Goal: Information Seeking & Learning: Learn about a topic

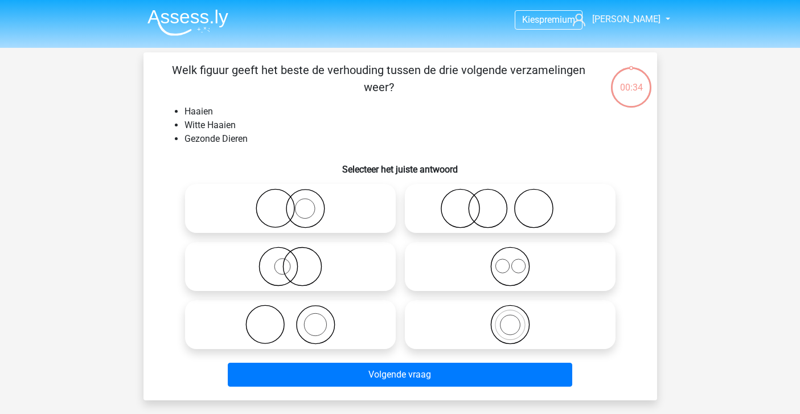
scroll to position [6, 0]
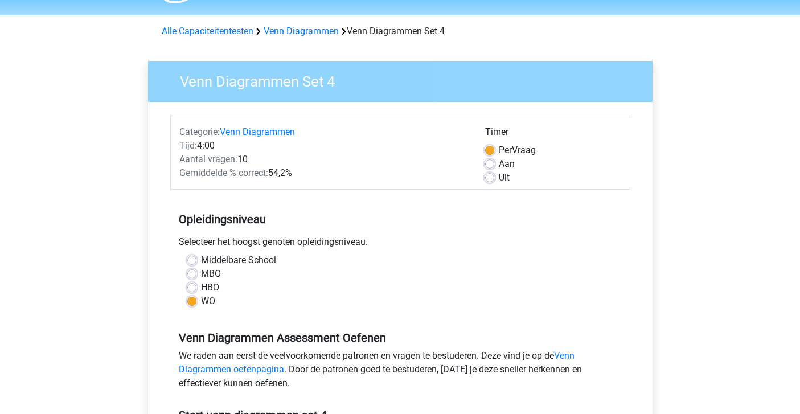
scroll to position [34, 0]
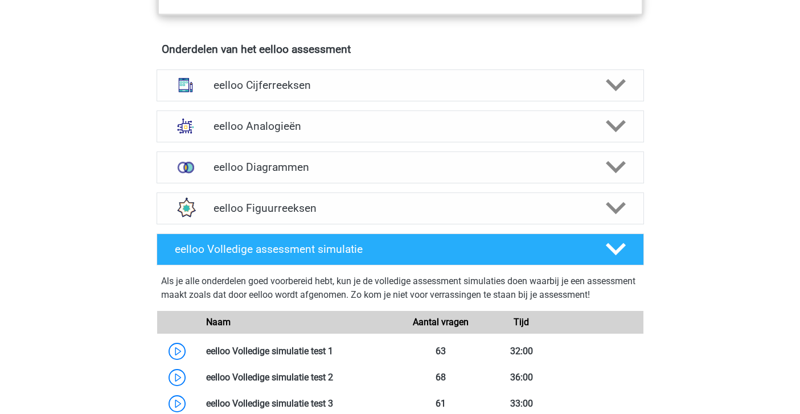
scroll to position [688, 0]
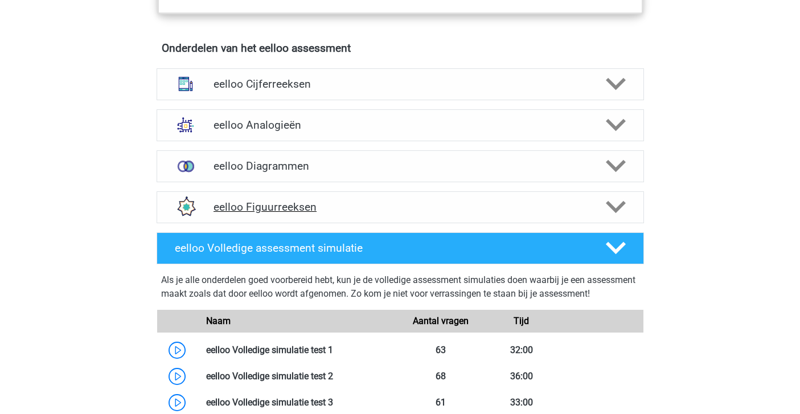
click at [312, 213] on h4 "eelloo Figuurreeksen" at bounding box center [399, 206] width 373 height 13
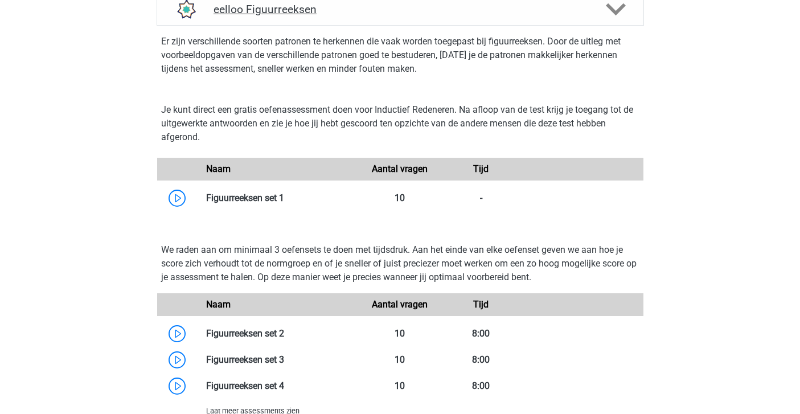
scroll to position [891, 0]
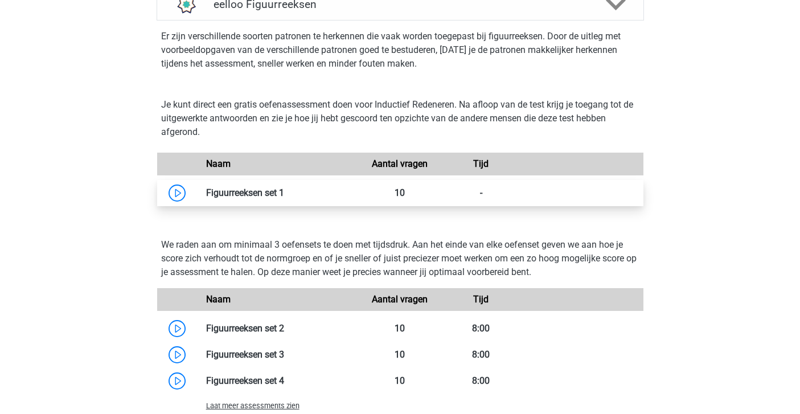
click at [284, 198] on link at bounding box center [284, 192] width 0 height 11
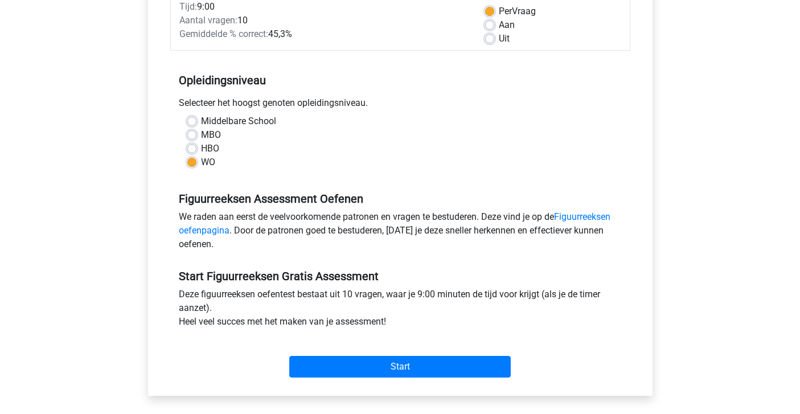
scroll to position [188, 0]
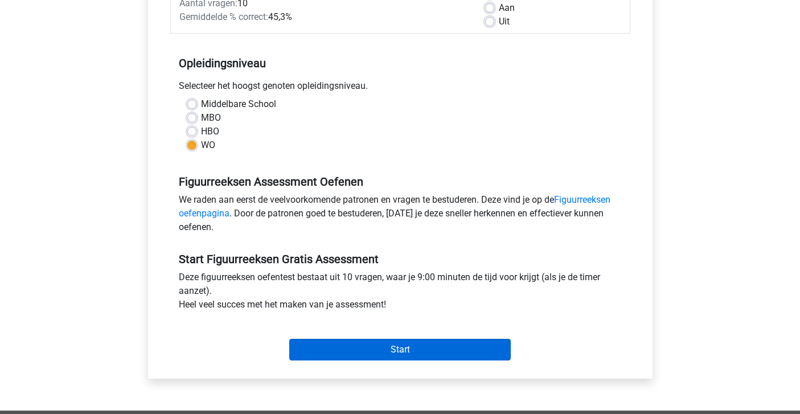
click at [321, 344] on input "Start" at bounding box center [399, 350] width 221 height 22
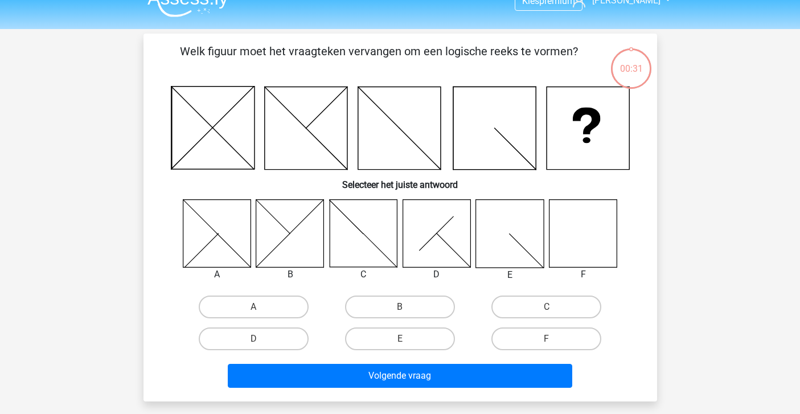
scroll to position [22, 0]
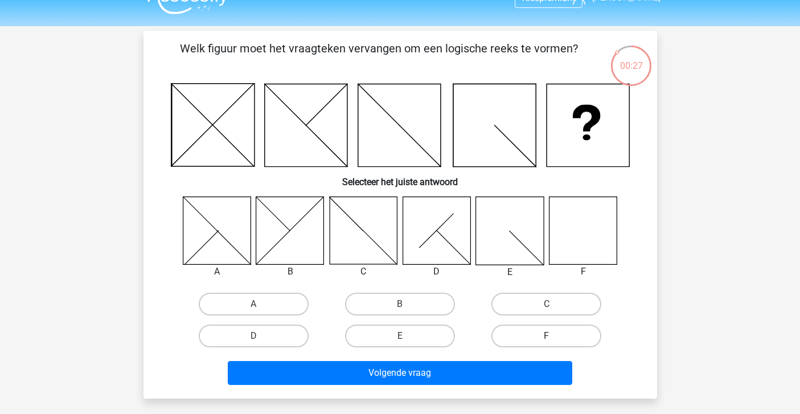
click at [517, 326] on label "F" at bounding box center [546, 335] width 110 height 23
click at [546, 336] on input "F" at bounding box center [549, 339] width 7 height 7
radio input "true"
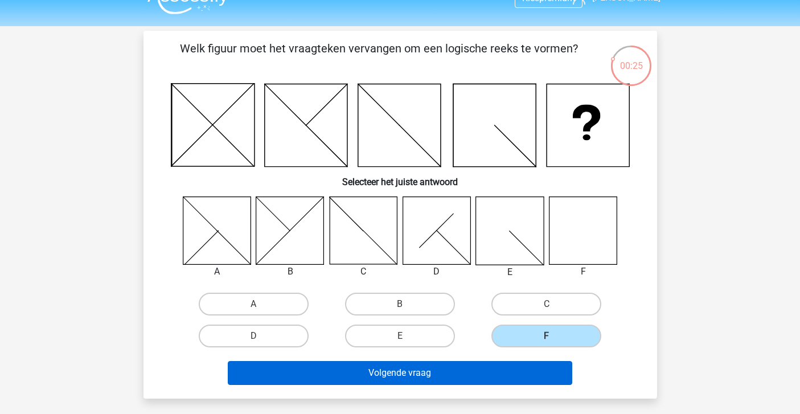
click at [476, 364] on button "Volgende vraag" at bounding box center [400, 373] width 344 height 24
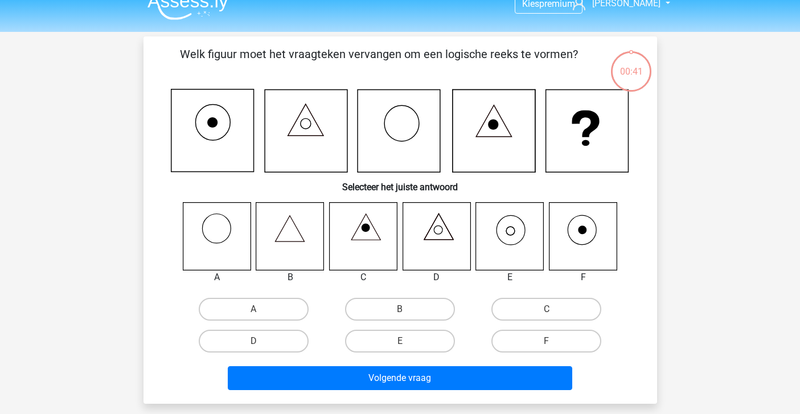
scroll to position [9, 0]
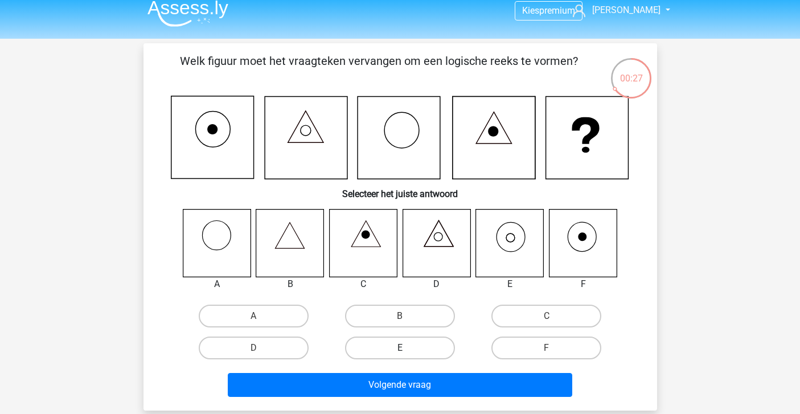
click at [384, 341] on label "E" at bounding box center [400, 347] width 110 height 23
click at [400, 348] on input "E" at bounding box center [403, 351] width 7 height 7
radio input "true"
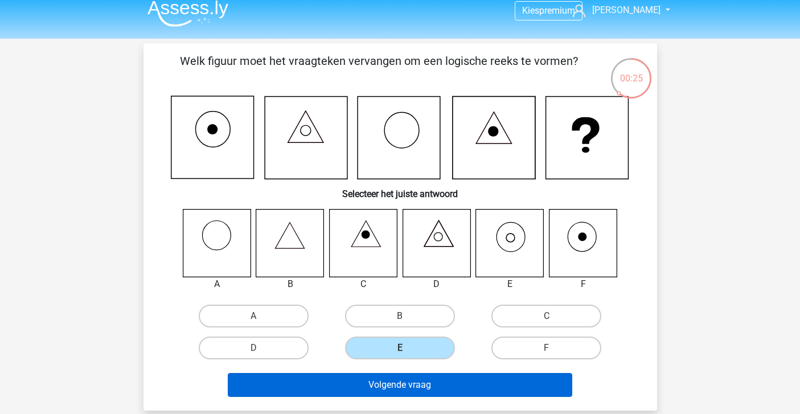
click at [393, 387] on button "Volgende vraag" at bounding box center [400, 385] width 344 height 24
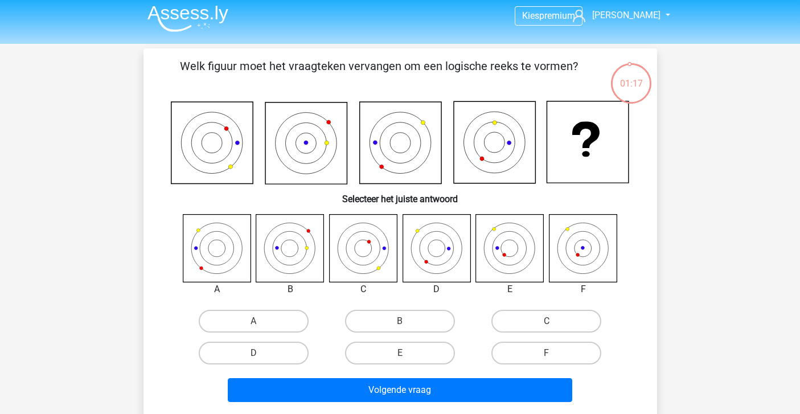
scroll to position [5, 0]
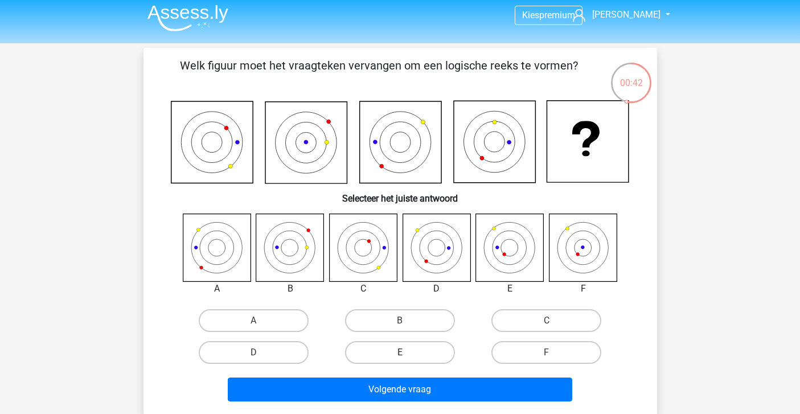
click at [412, 352] on label "E" at bounding box center [400, 352] width 110 height 23
click at [407, 352] on input "E" at bounding box center [403, 355] width 7 height 7
radio input "true"
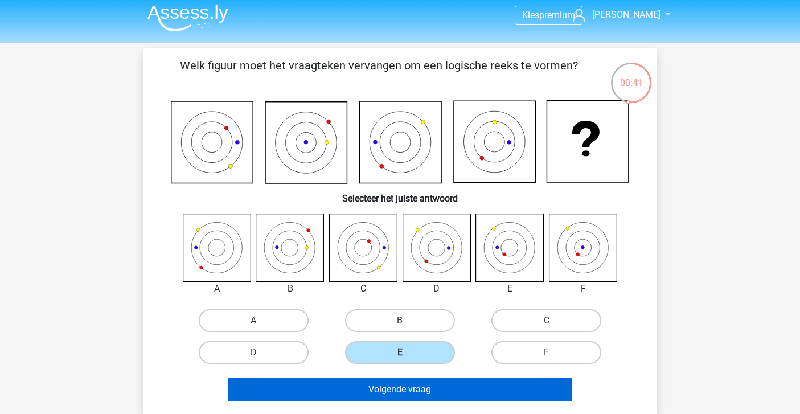
click at [412, 386] on button "Volgende vraag" at bounding box center [400, 389] width 344 height 24
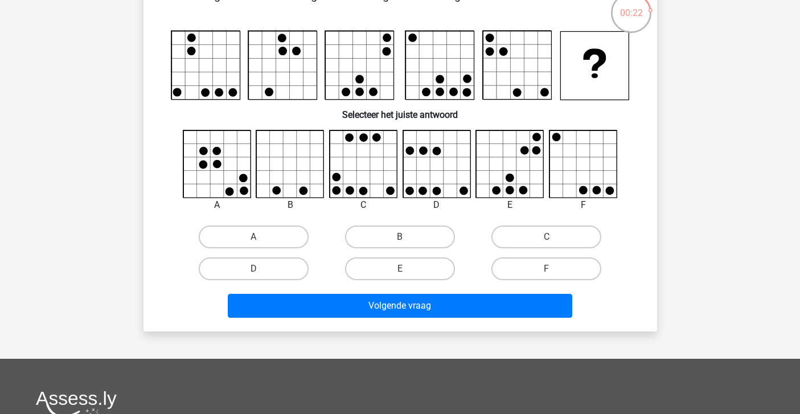
scroll to position [74, 0]
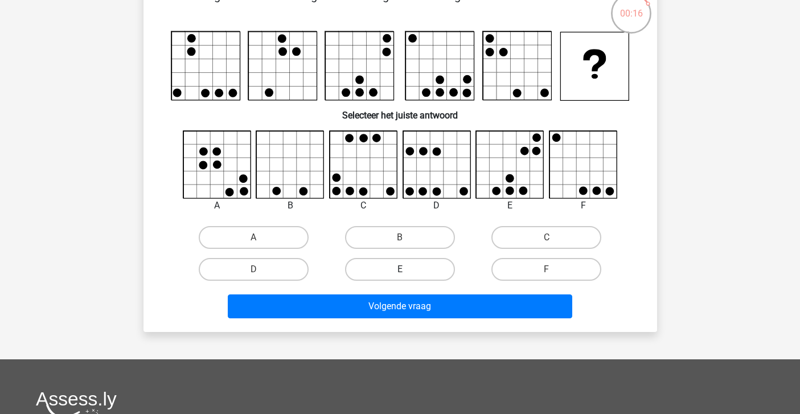
click at [429, 265] on label "E" at bounding box center [400, 269] width 110 height 23
click at [407, 269] on input "E" at bounding box center [403, 272] width 7 height 7
radio input "true"
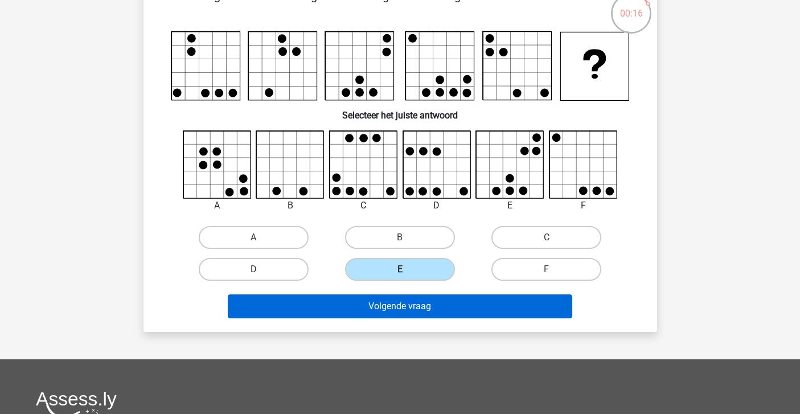
click at [422, 308] on button "Volgende vraag" at bounding box center [400, 306] width 344 height 24
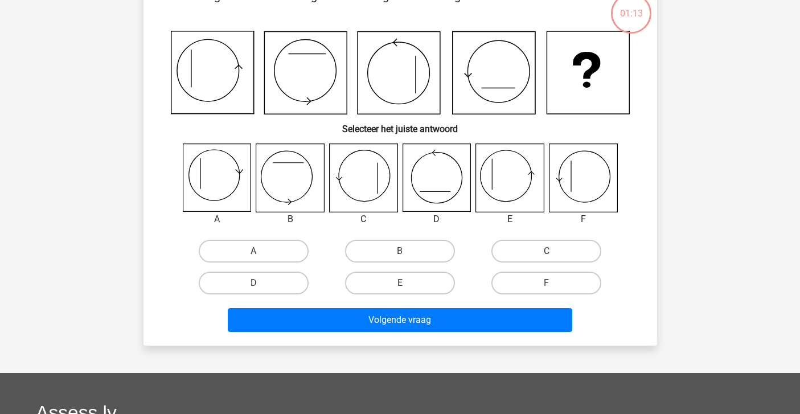
scroll to position [52, 0]
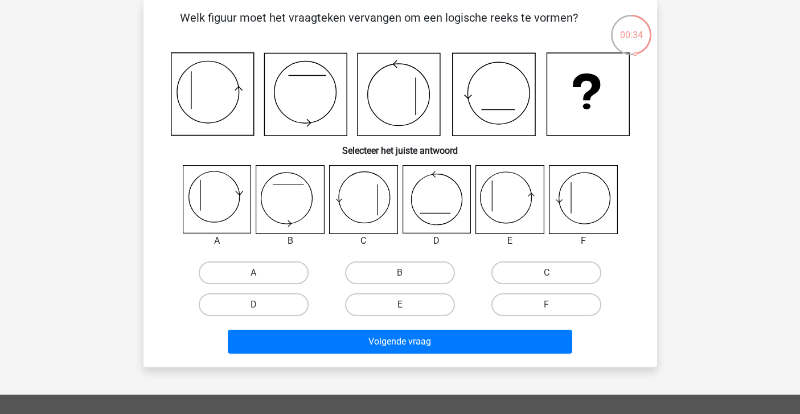
click at [421, 308] on label "E" at bounding box center [400, 304] width 110 height 23
click at [407, 308] on input "E" at bounding box center [403, 307] width 7 height 7
radio input "true"
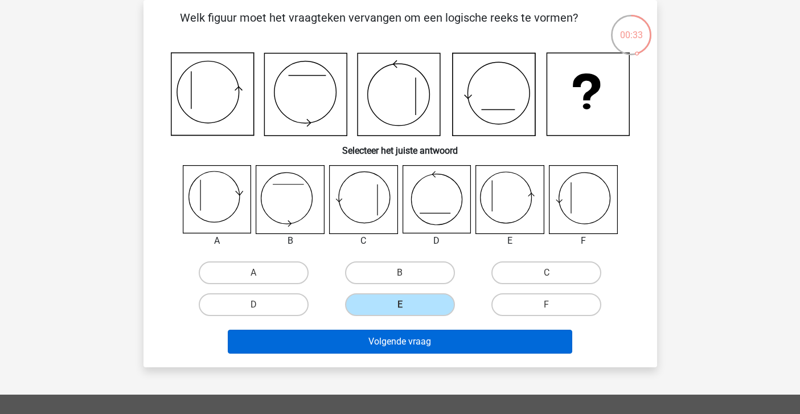
click at [425, 353] on button "Volgende vraag" at bounding box center [400, 342] width 344 height 24
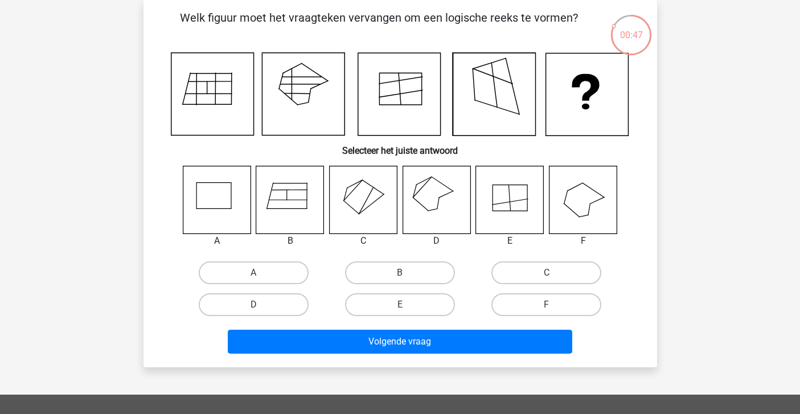
click at [257, 304] on input "D" at bounding box center [256, 307] width 7 height 7
radio input "true"
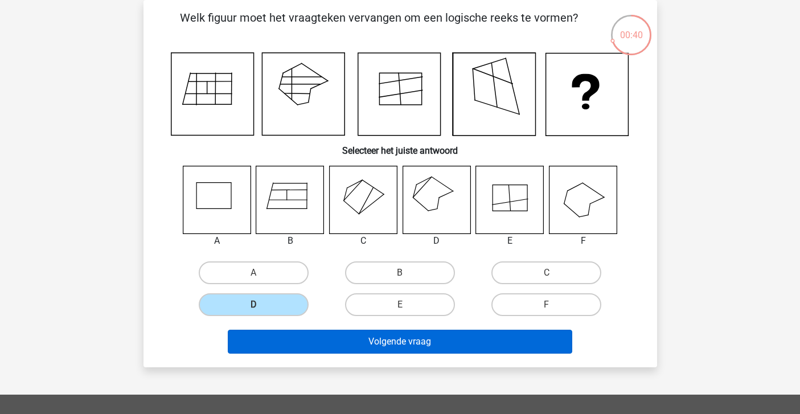
click at [343, 348] on button "Volgende vraag" at bounding box center [400, 342] width 344 height 24
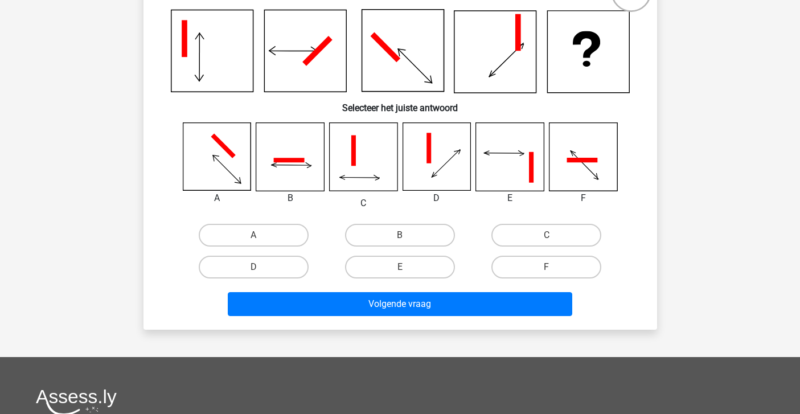
scroll to position [95, 0]
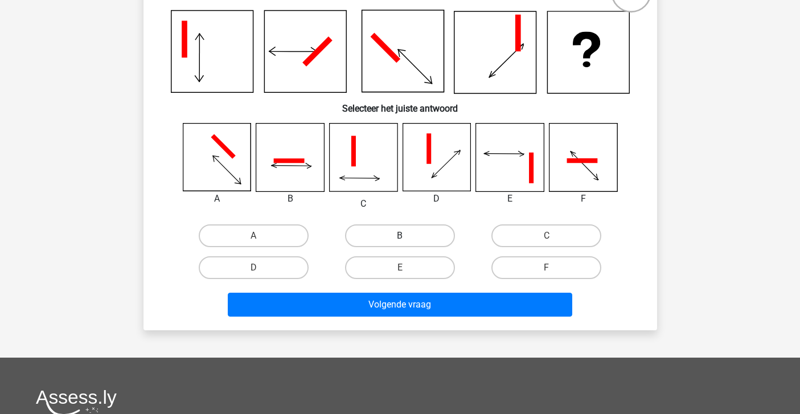
click at [381, 236] on label "B" at bounding box center [400, 235] width 110 height 23
click at [400, 236] on input "B" at bounding box center [403, 239] width 7 height 7
radio input "true"
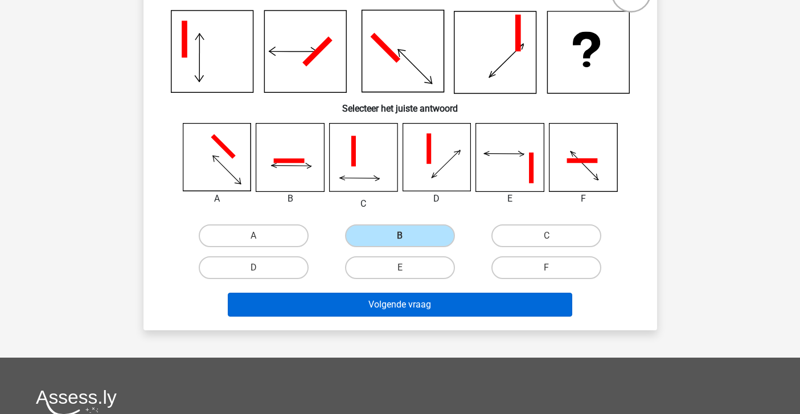
click at [375, 307] on button "Volgende vraag" at bounding box center [400, 305] width 344 height 24
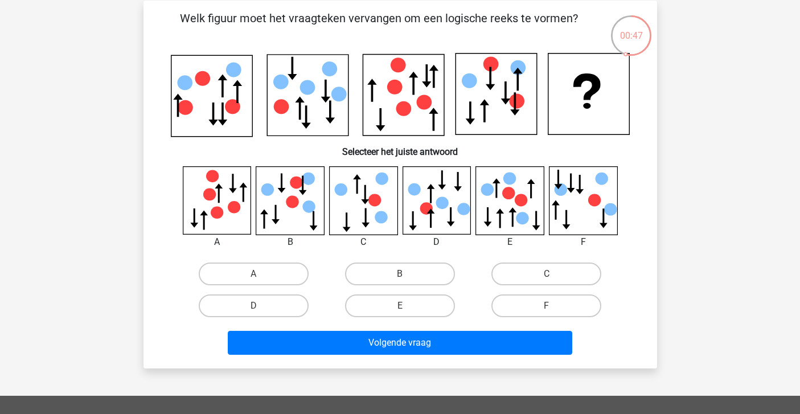
scroll to position [52, 0]
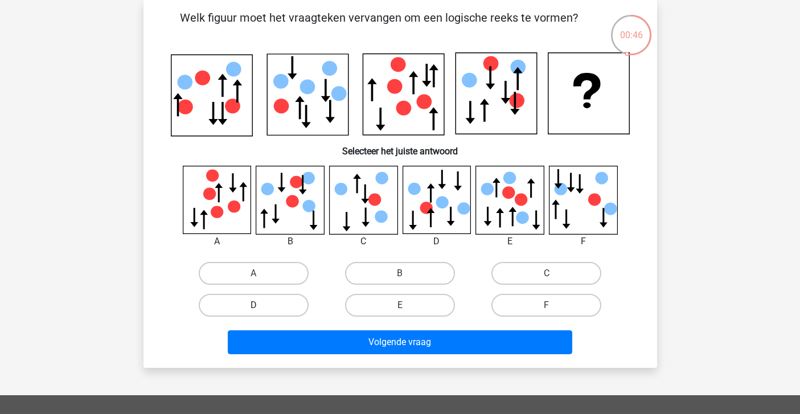
click at [279, 302] on label "D" at bounding box center [254, 305] width 110 height 23
click at [261, 305] on input "D" at bounding box center [256, 308] width 7 height 7
radio input "true"
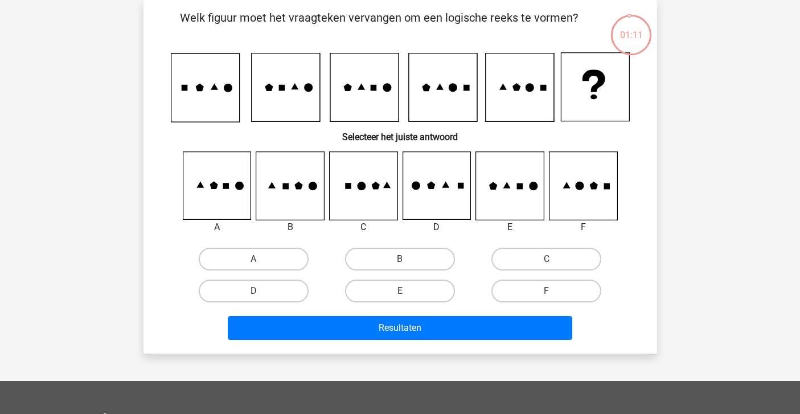
scroll to position [63, 0]
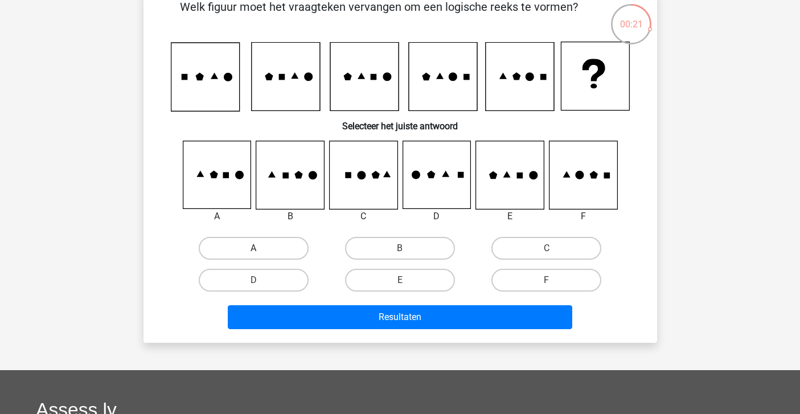
click at [274, 248] on label "A" at bounding box center [254, 248] width 110 height 23
click at [261, 248] on input "A" at bounding box center [256, 251] width 7 height 7
radio input "true"
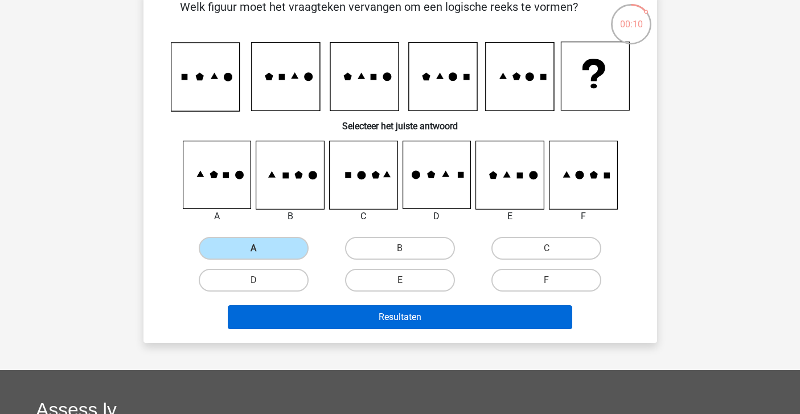
click at [377, 325] on button "Resultaten" at bounding box center [400, 317] width 344 height 24
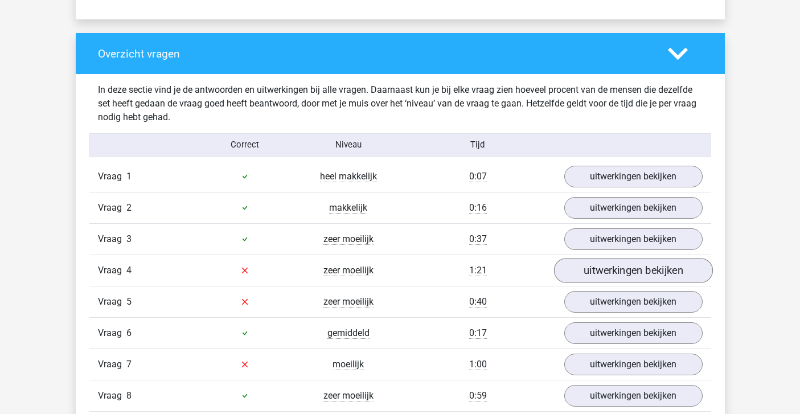
scroll to position [829, 0]
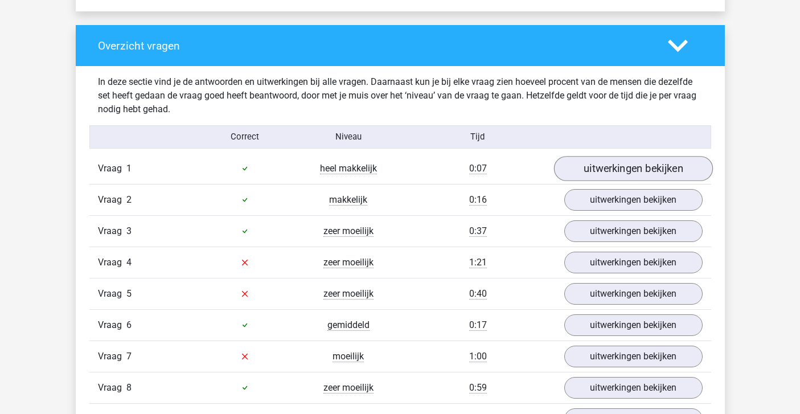
click at [610, 175] on link "uitwerkingen bekijken" at bounding box center [632, 168] width 159 height 25
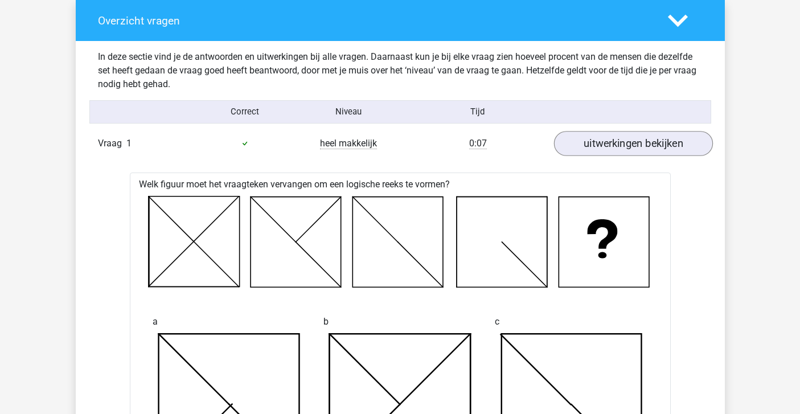
scroll to position [859, 0]
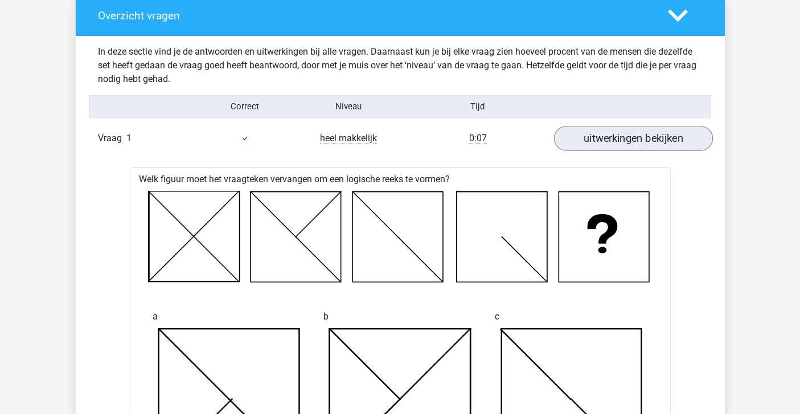
click at [608, 143] on link "uitwerkingen bekijken" at bounding box center [632, 138] width 159 height 25
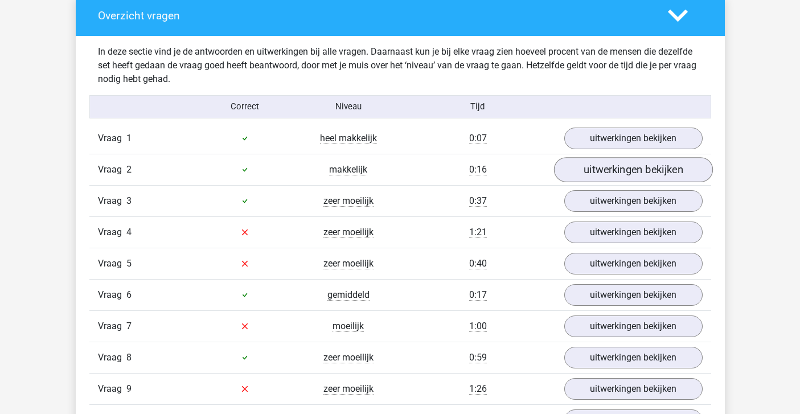
click at [607, 171] on link "uitwerkingen bekijken" at bounding box center [632, 169] width 159 height 25
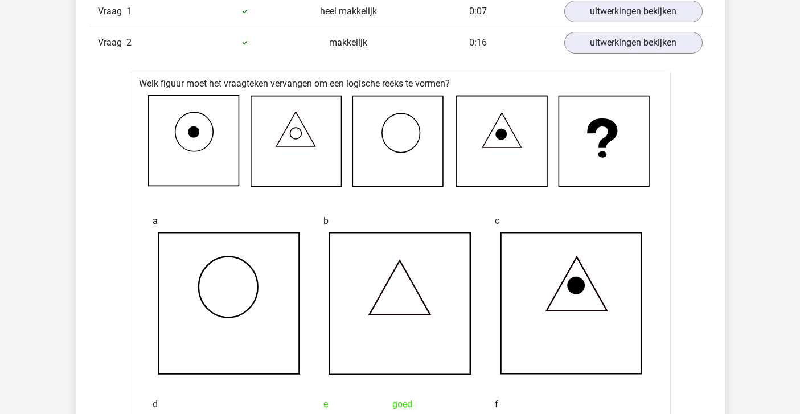
scroll to position [983, 0]
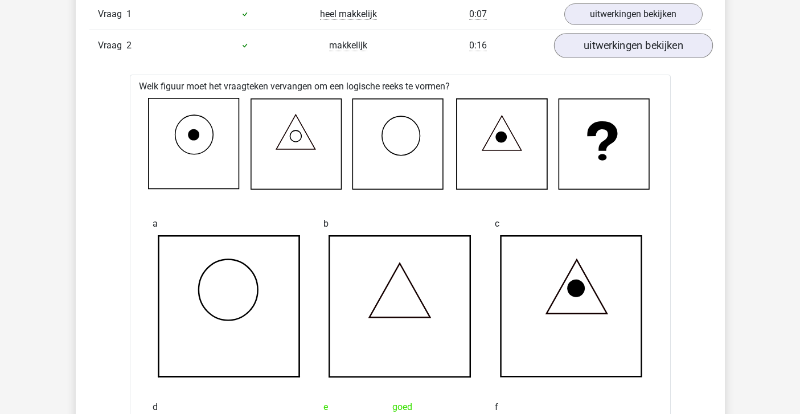
click at [620, 41] on link "uitwerkingen bekijken" at bounding box center [632, 45] width 159 height 25
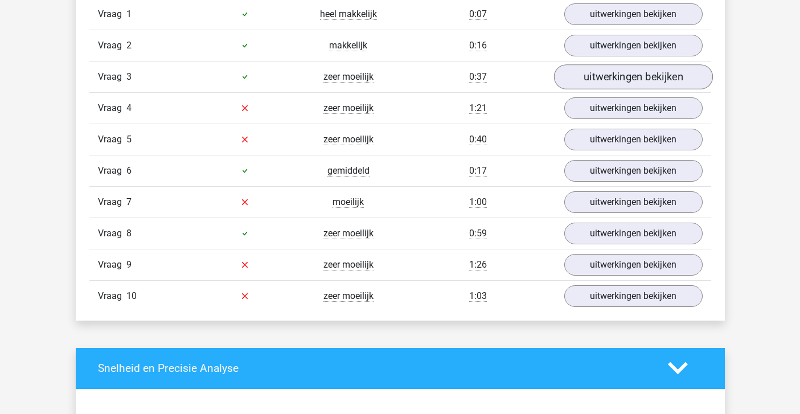
click at [614, 75] on link "uitwerkingen bekijken" at bounding box center [632, 76] width 159 height 25
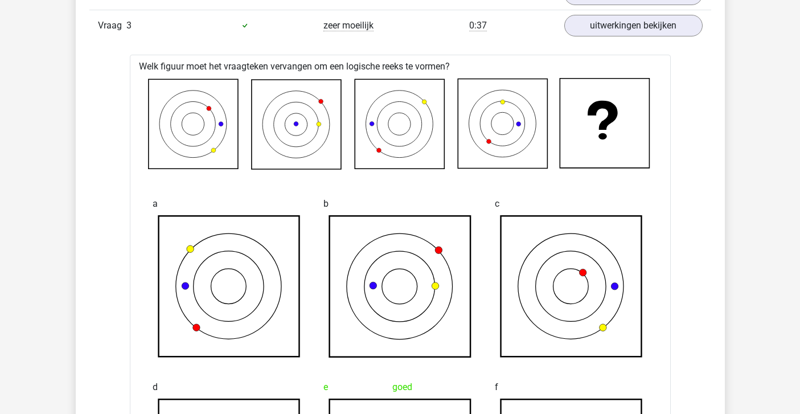
scroll to position [1004, 0]
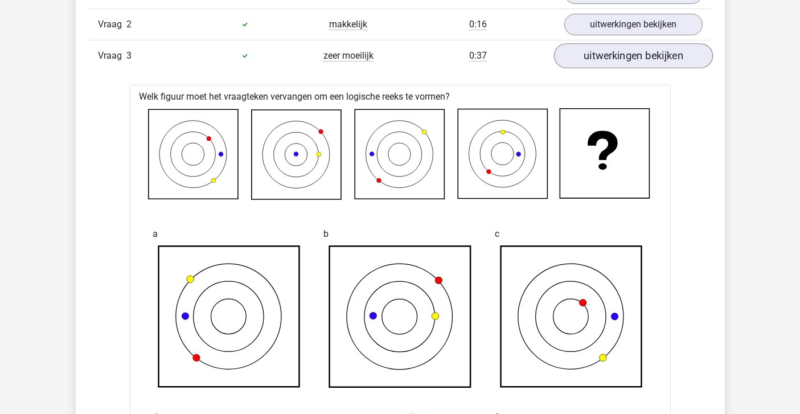
click at [624, 60] on link "uitwerkingen bekijken" at bounding box center [632, 55] width 159 height 25
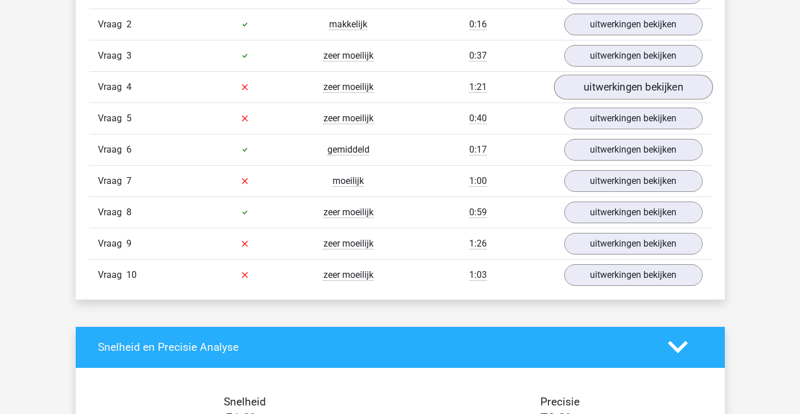
click at [600, 81] on link "uitwerkingen bekijken" at bounding box center [632, 87] width 159 height 25
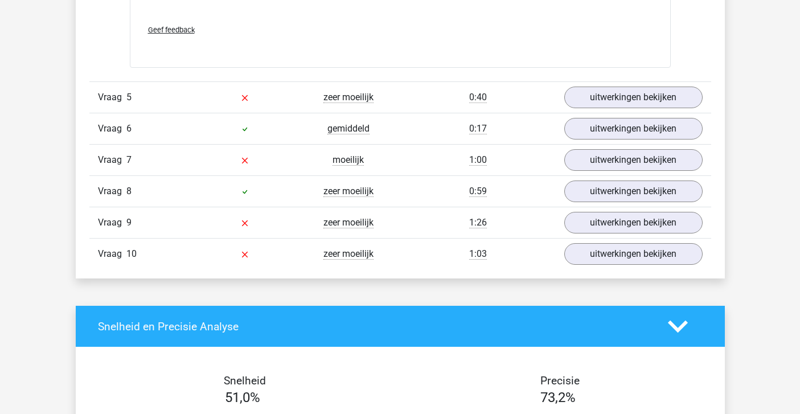
scroll to position [1706, 0]
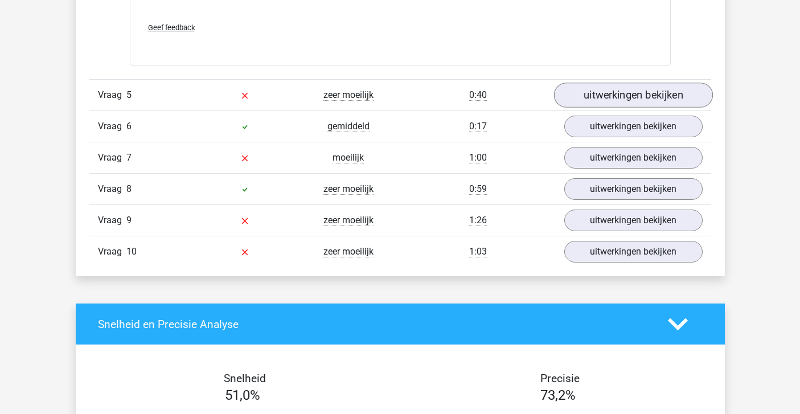
click at [603, 94] on link "uitwerkingen bekijken" at bounding box center [632, 95] width 159 height 25
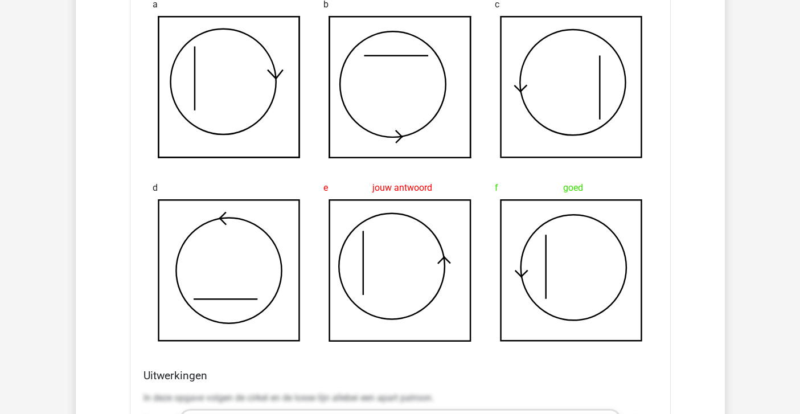
scroll to position [1715, 0]
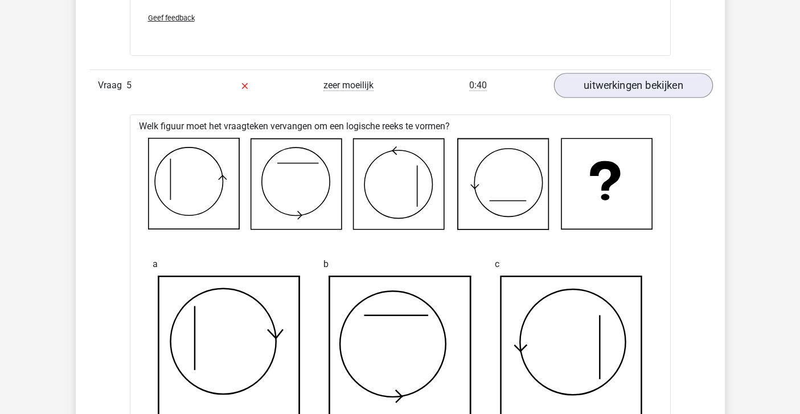
click at [611, 90] on link "uitwerkingen bekijken" at bounding box center [632, 85] width 159 height 25
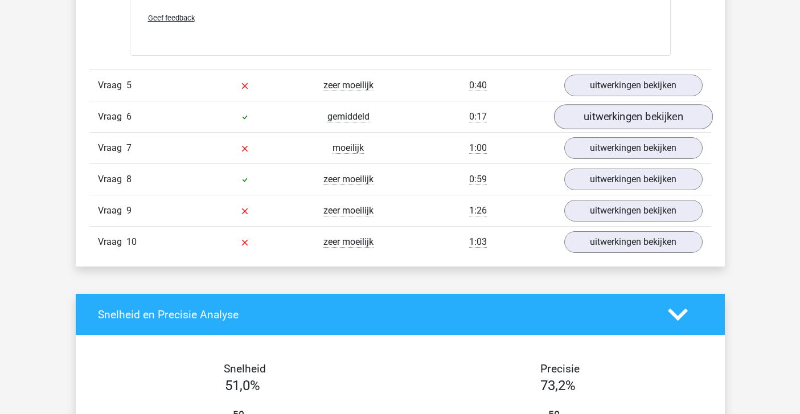
click at [611, 114] on link "uitwerkingen bekijken" at bounding box center [632, 116] width 159 height 25
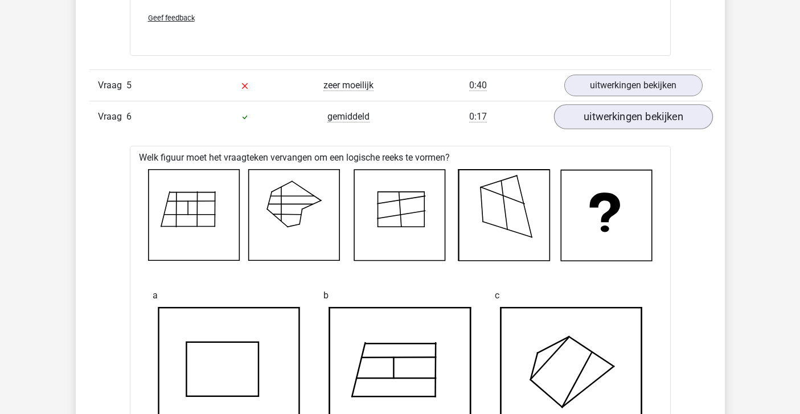
click at [611, 114] on link "uitwerkingen bekijken" at bounding box center [632, 116] width 159 height 25
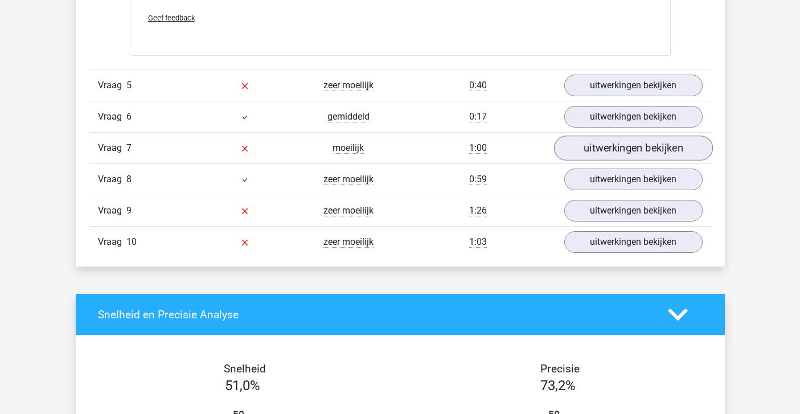
click at [606, 141] on link "uitwerkingen bekijken" at bounding box center [632, 147] width 159 height 25
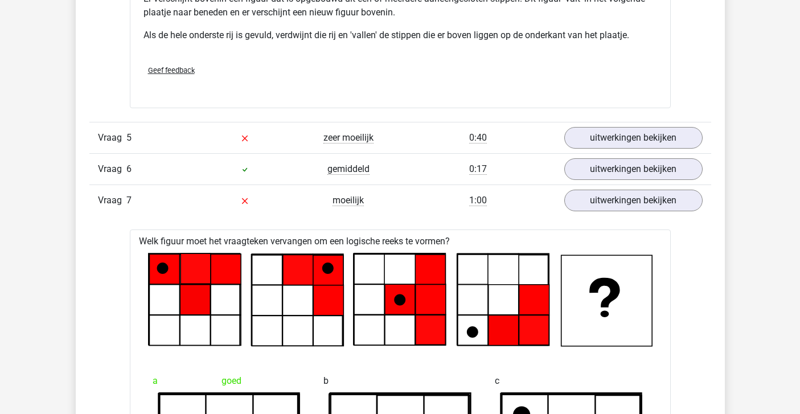
scroll to position [1662, 0]
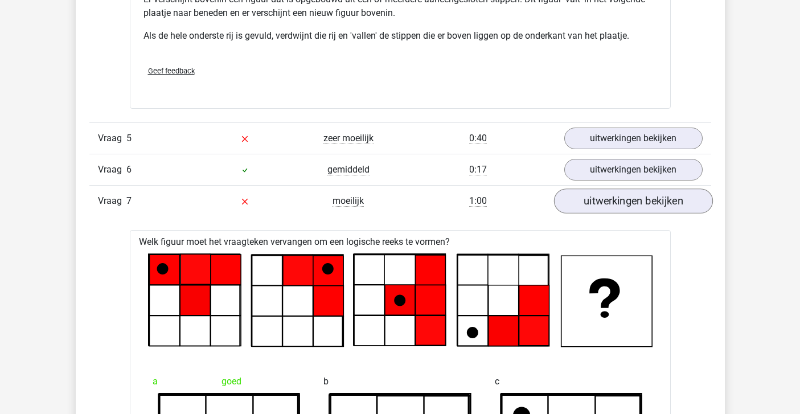
click at [617, 193] on link "uitwerkingen bekijken" at bounding box center [632, 200] width 159 height 25
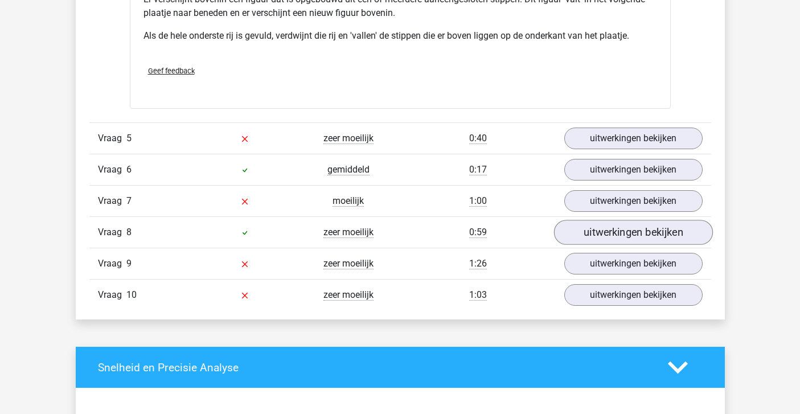
click at [609, 233] on link "uitwerkingen bekijken" at bounding box center [632, 232] width 159 height 25
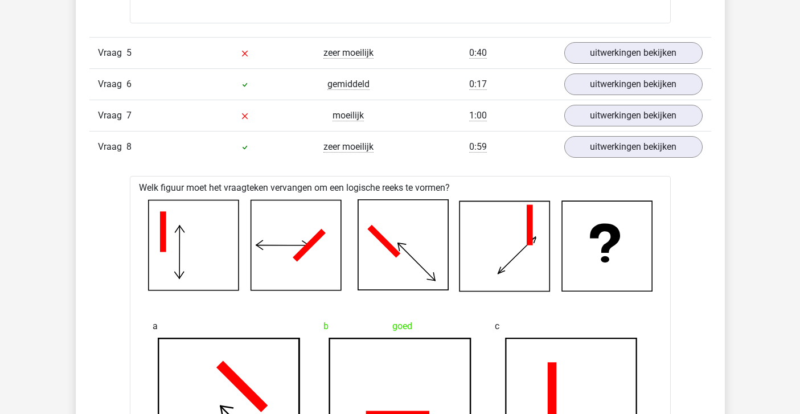
scroll to position [1747, 0]
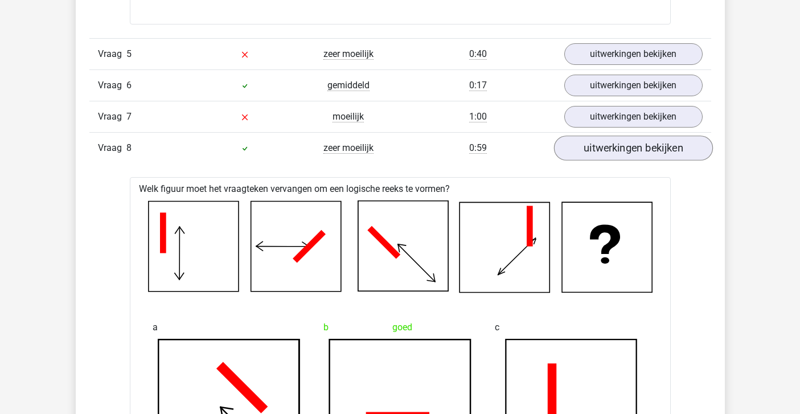
click at [612, 146] on link "uitwerkingen bekijken" at bounding box center [632, 147] width 159 height 25
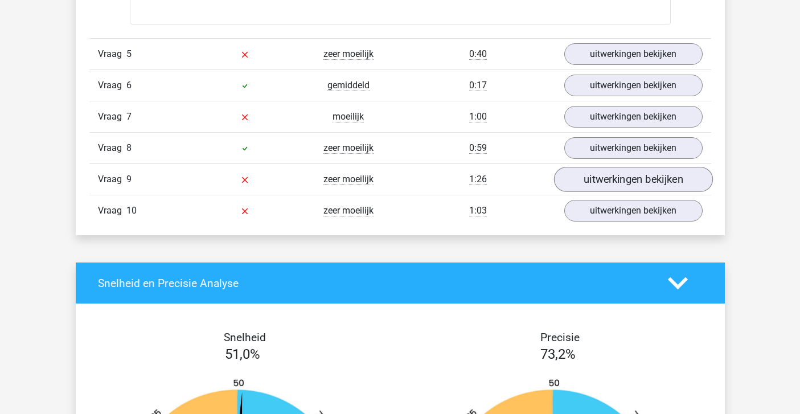
click at [606, 179] on link "uitwerkingen bekijken" at bounding box center [632, 179] width 159 height 25
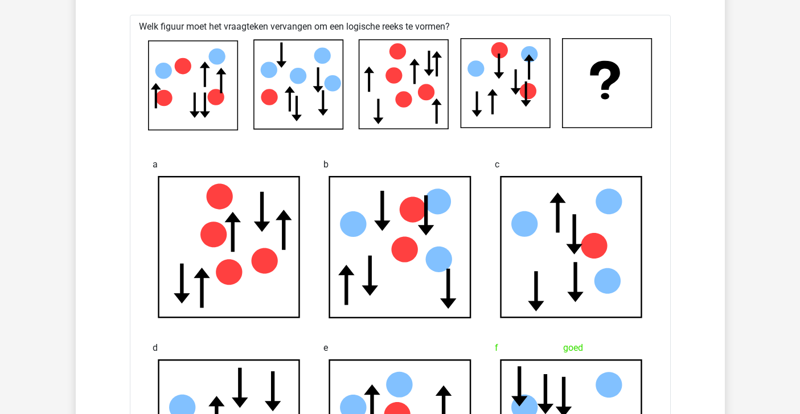
scroll to position [1691, 0]
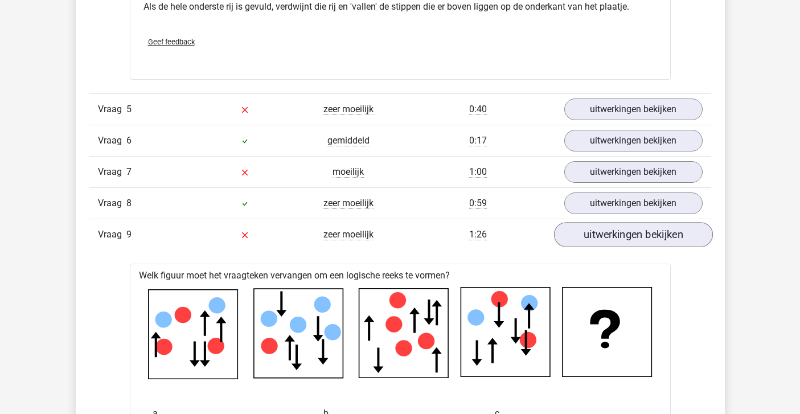
click at [666, 237] on link "uitwerkingen bekijken" at bounding box center [632, 234] width 159 height 25
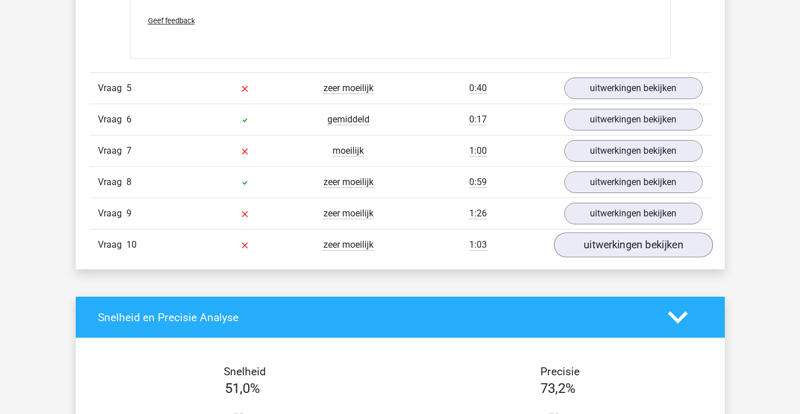
click at [662, 242] on link "uitwerkingen bekijken" at bounding box center [632, 244] width 159 height 25
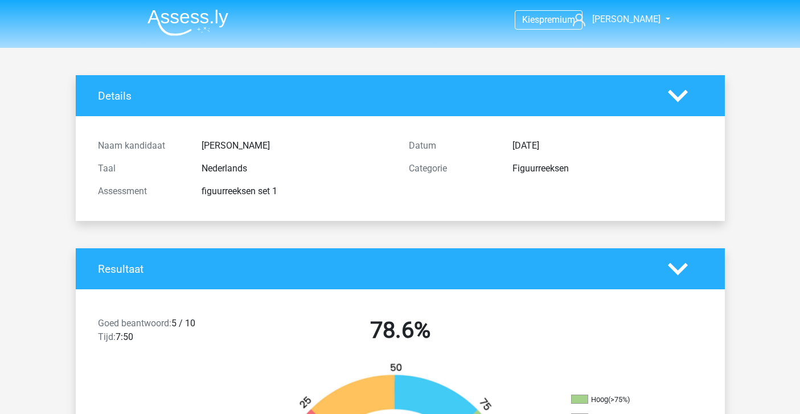
scroll to position [0, 0]
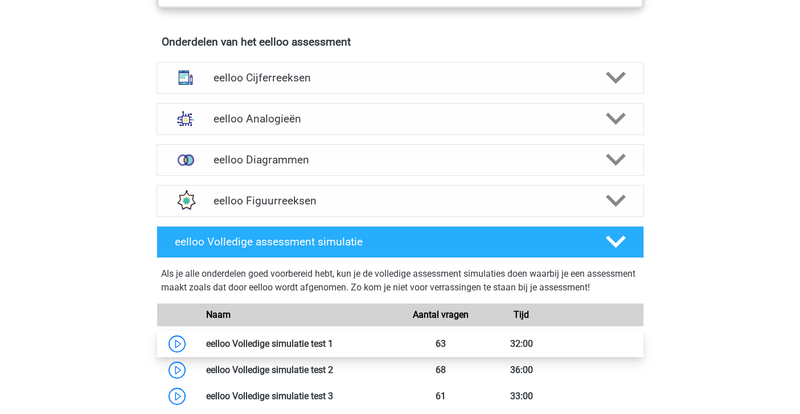
scroll to position [618, 0]
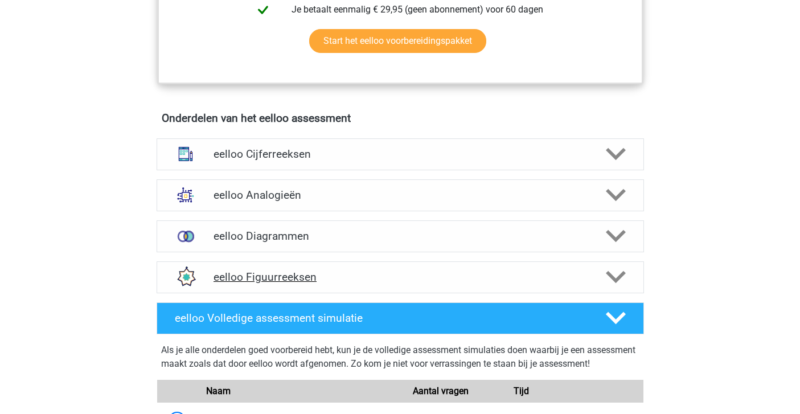
click at [300, 275] on div "eelloo Figuurreeksen" at bounding box center [399, 277] width 487 height 32
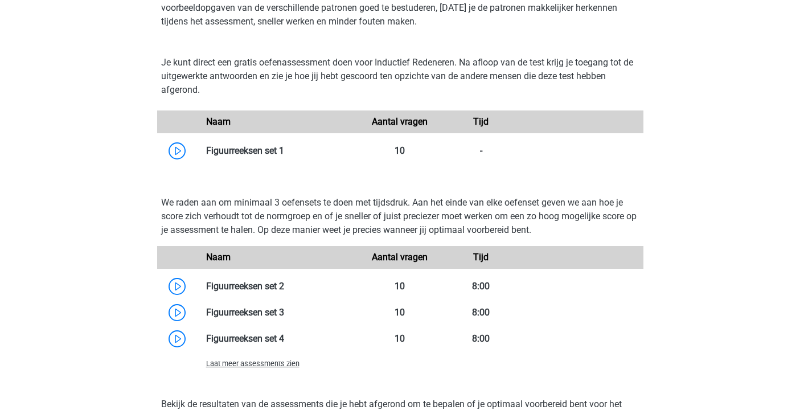
scroll to position [937, 0]
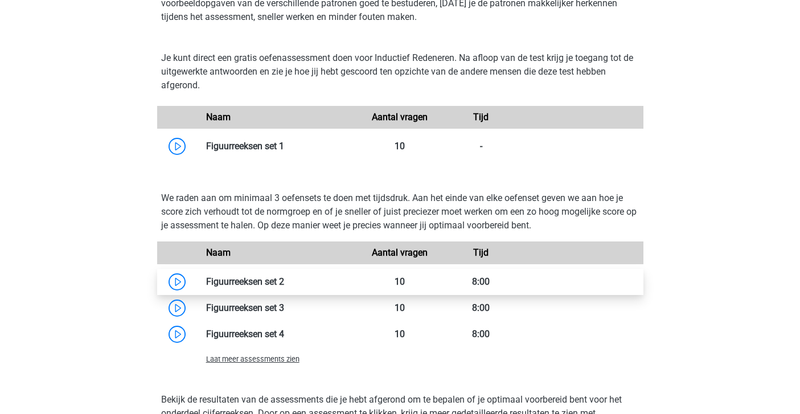
click at [284, 287] on link at bounding box center [284, 281] width 0 height 11
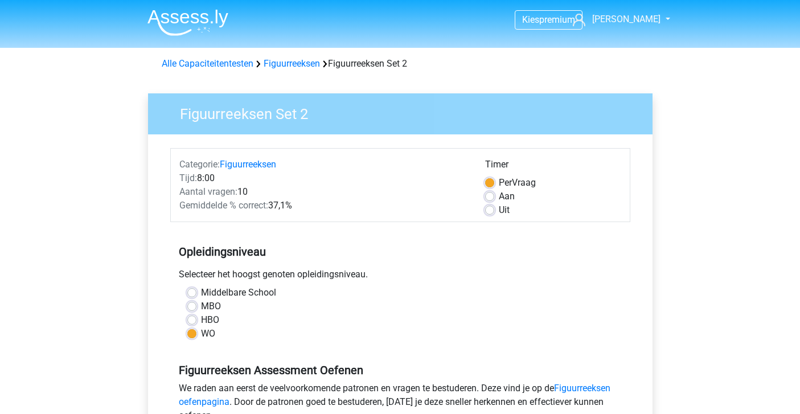
click at [207, 318] on label "HBO" at bounding box center [210, 320] width 18 height 14
click at [196, 318] on input "HBO" at bounding box center [191, 318] width 9 height 11
radio input "true"
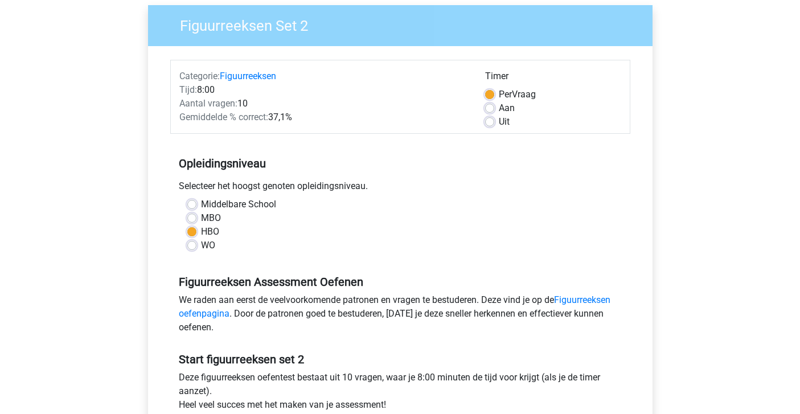
scroll to position [238, 0]
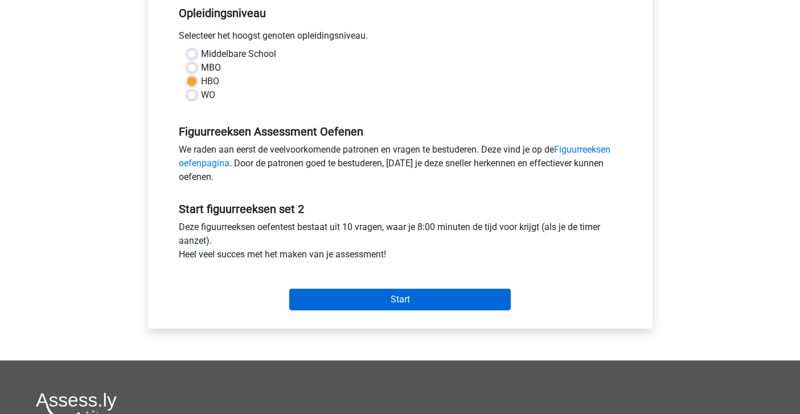
click at [380, 304] on input "Start" at bounding box center [399, 300] width 221 height 22
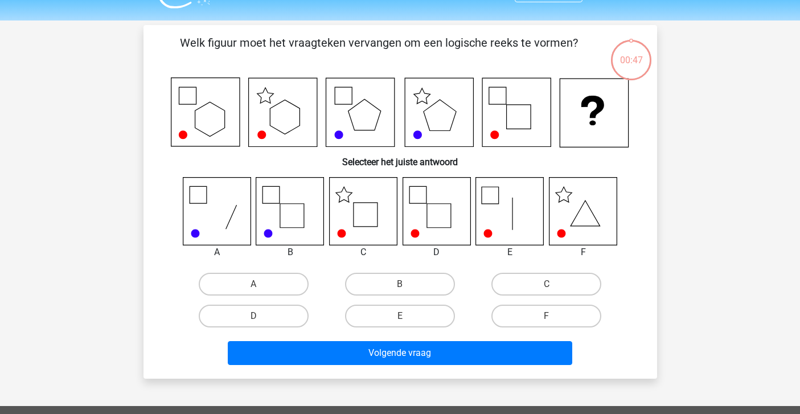
scroll to position [27, 0]
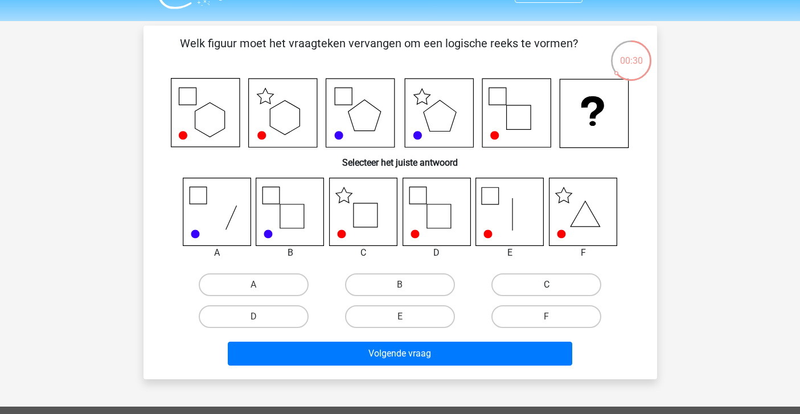
click at [528, 285] on label "C" at bounding box center [546, 284] width 110 height 23
click at [546, 285] on input "C" at bounding box center [549, 288] width 7 height 7
radio input "true"
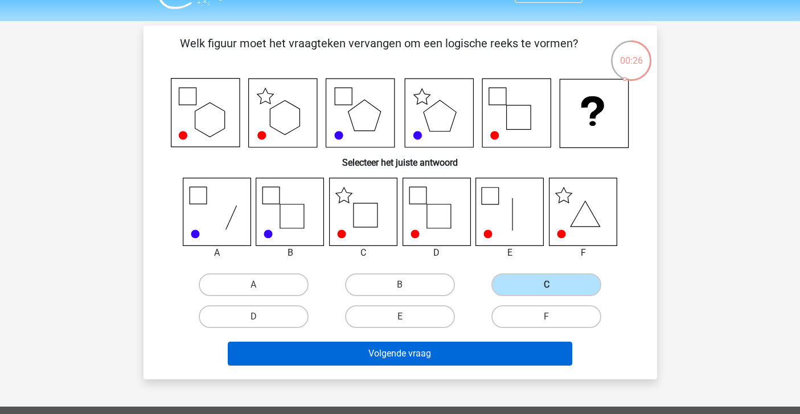
click at [384, 356] on button "Volgende vraag" at bounding box center [400, 353] width 344 height 24
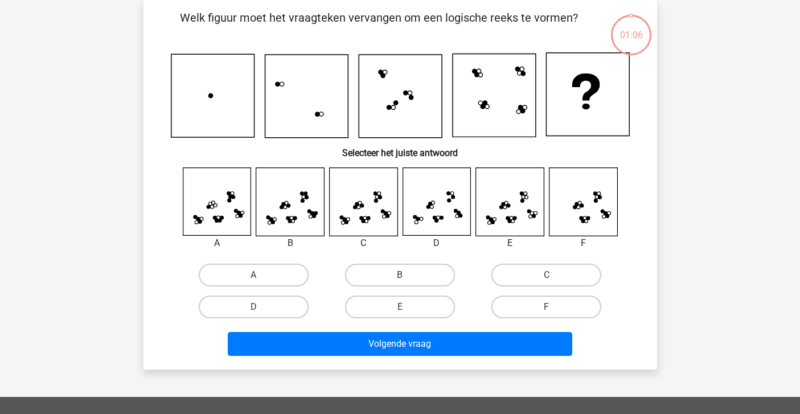
scroll to position [47, 0]
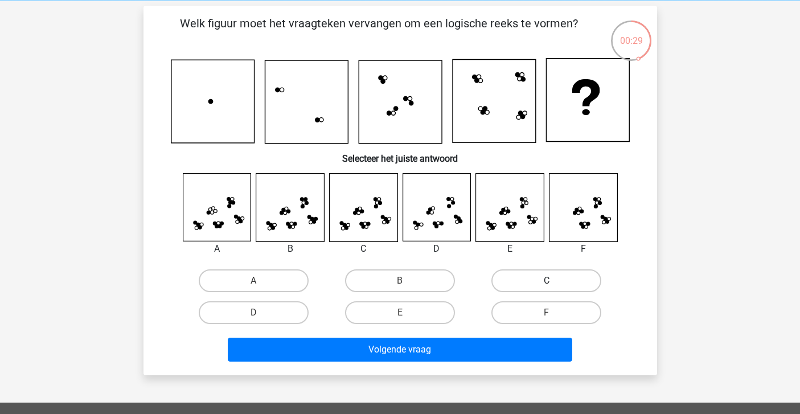
click at [536, 274] on label "C" at bounding box center [546, 280] width 110 height 23
click at [546, 281] on input "C" at bounding box center [549, 284] width 7 height 7
radio input "true"
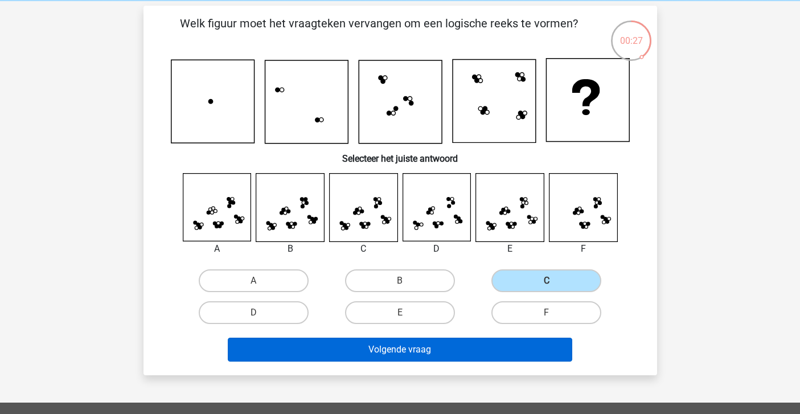
click at [401, 344] on button "Volgende vraag" at bounding box center [400, 349] width 344 height 24
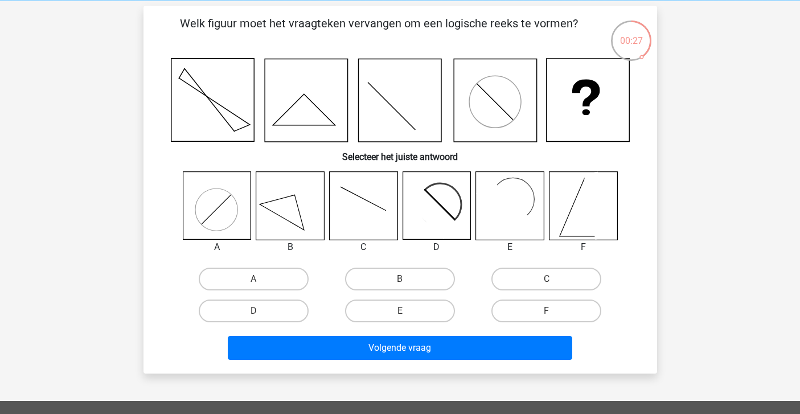
scroll to position [52, 0]
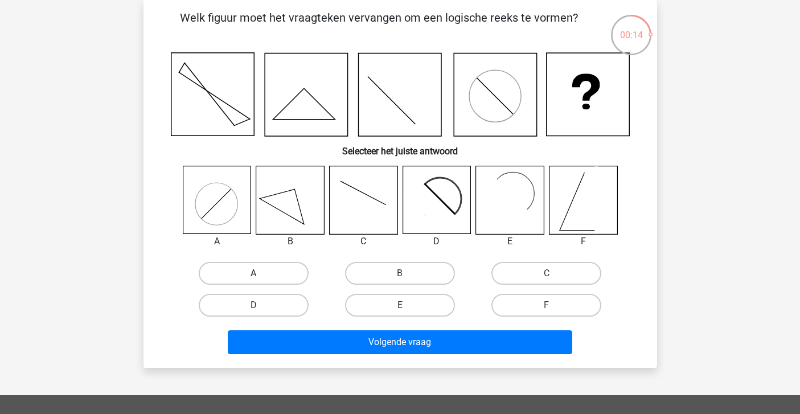
click at [277, 274] on label "A" at bounding box center [254, 273] width 110 height 23
click at [261, 274] on input "A" at bounding box center [256, 276] width 7 height 7
radio input "true"
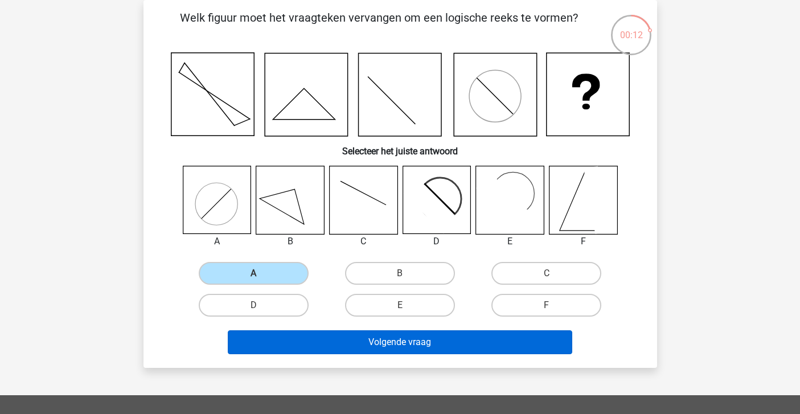
click at [332, 340] on button "Volgende vraag" at bounding box center [400, 342] width 344 height 24
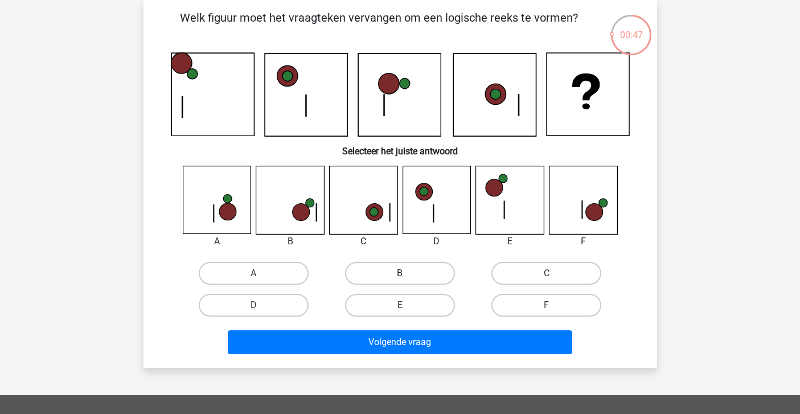
click at [374, 271] on label "B" at bounding box center [400, 273] width 110 height 23
click at [400, 273] on input "B" at bounding box center [403, 276] width 7 height 7
radio input "true"
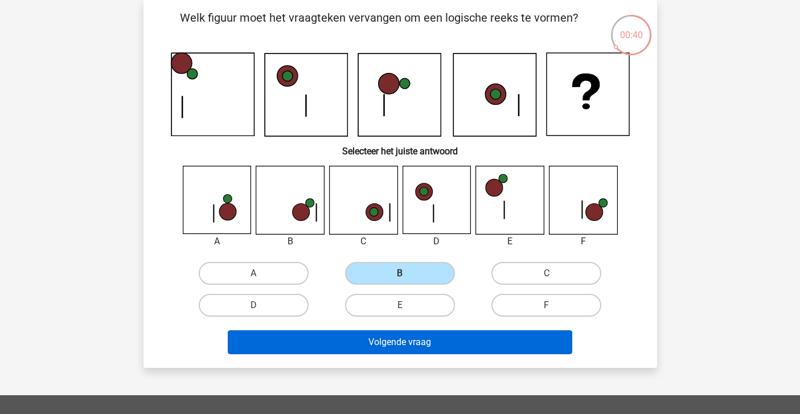
click at [387, 341] on button "Volgende vraag" at bounding box center [400, 342] width 344 height 24
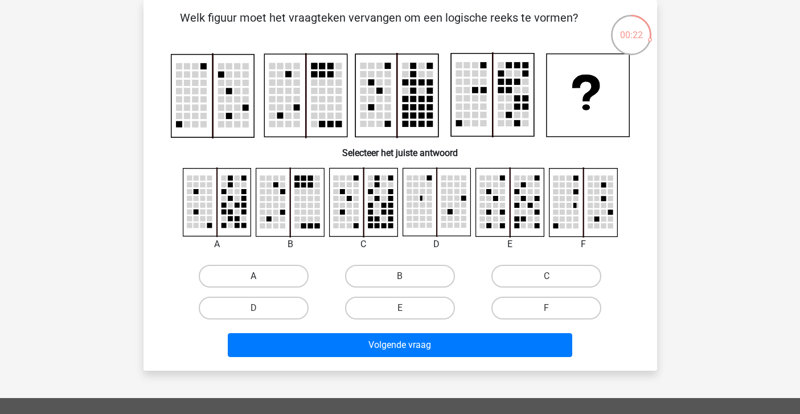
click at [237, 276] on label "A" at bounding box center [254, 276] width 110 height 23
click at [253, 276] on input "A" at bounding box center [256, 279] width 7 height 7
radio input "true"
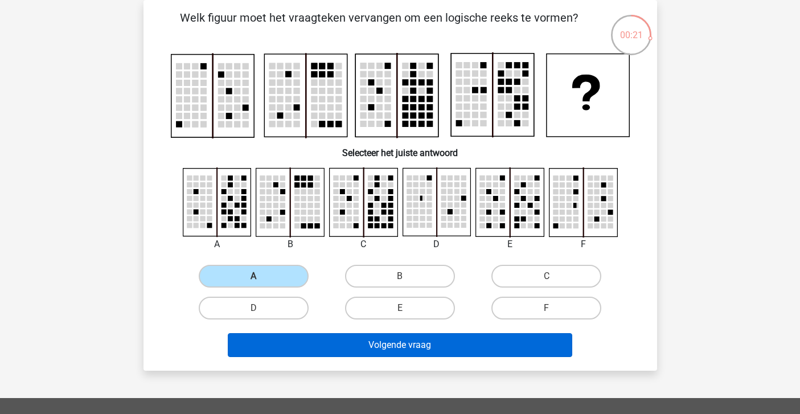
click at [298, 343] on button "Volgende vraag" at bounding box center [400, 345] width 344 height 24
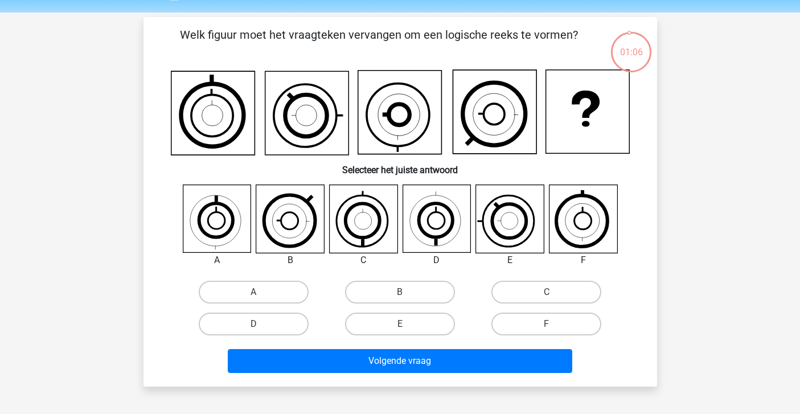
scroll to position [35, 0]
click at [545, 281] on label "C" at bounding box center [546, 292] width 110 height 23
click at [546, 292] on input "C" at bounding box center [549, 295] width 7 height 7
radio input "true"
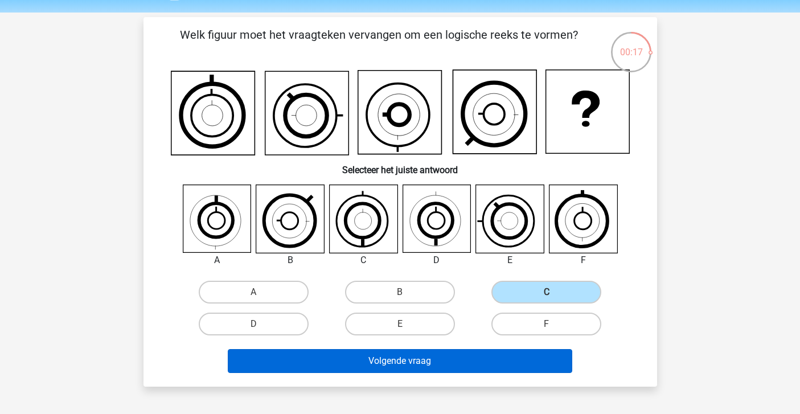
click at [473, 356] on button "Volgende vraag" at bounding box center [400, 361] width 344 height 24
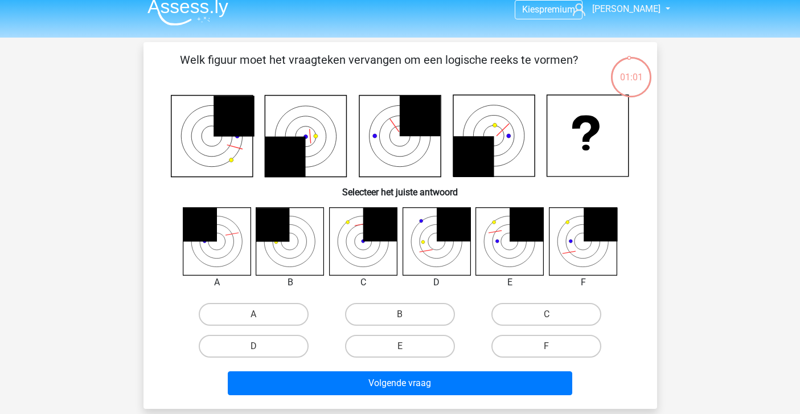
scroll to position [14, 0]
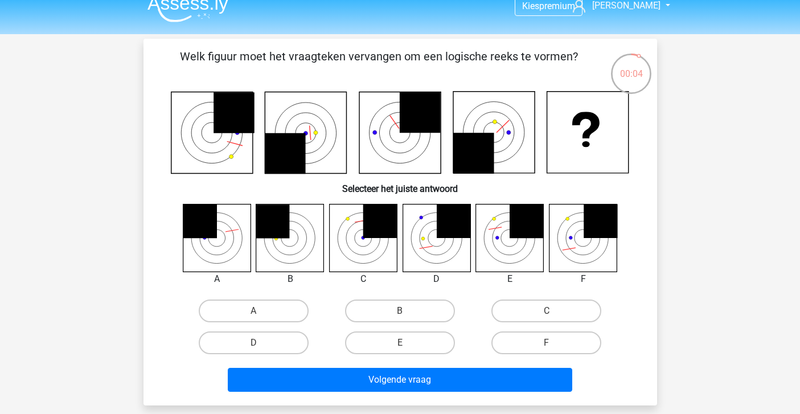
click at [402, 345] on input "E" at bounding box center [403, 346] width 7 height 7
radio input "true"
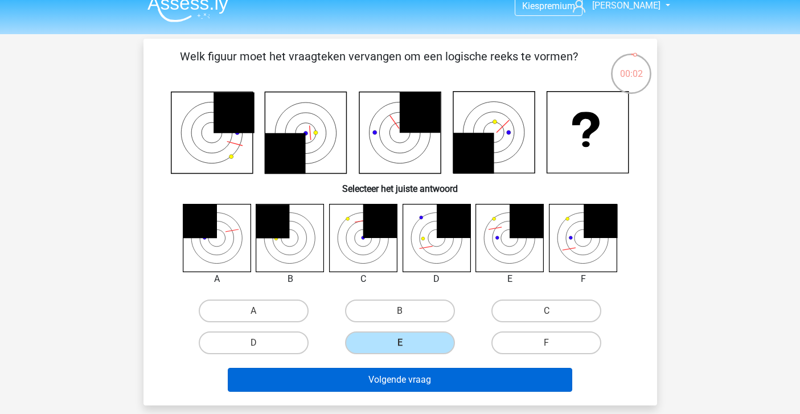
click at [433, 387] on button "Volgende vraag" at bounding box center [400, 380] width 344 height 24
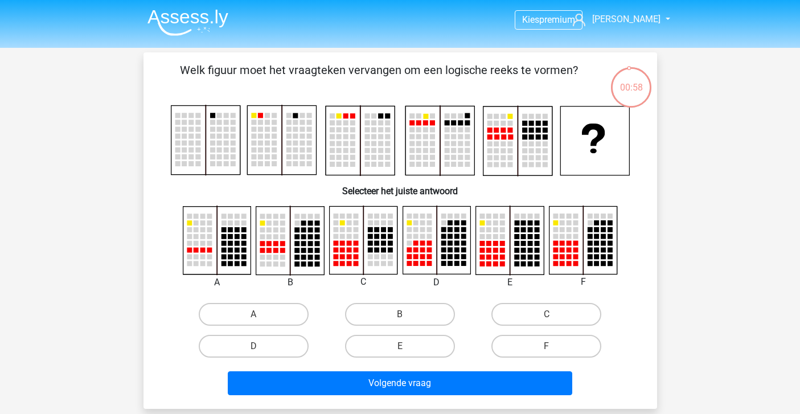
scroll to position [0, 0]
click at [545, 311] on label "C" at bounding box center [546, 314] width 110 height 23
click at [546, 314] on input "C" at bounding box center [549, 317] width 7 height 7
radio input "true"
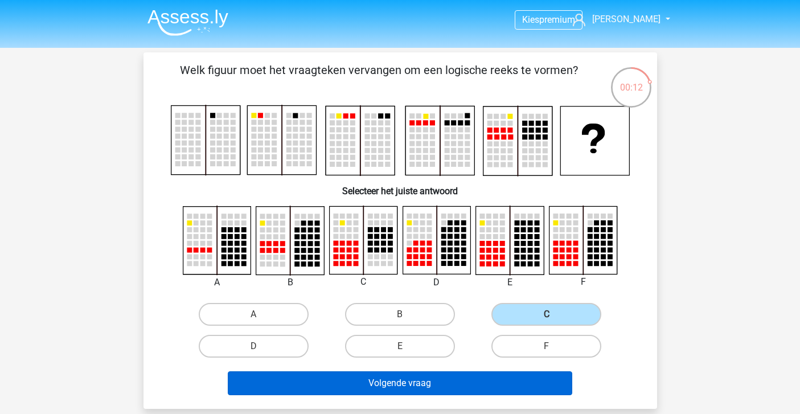
click at [464, 385] on button "Volgende vraag" at bounding box center [400, 383] width 344 height 24
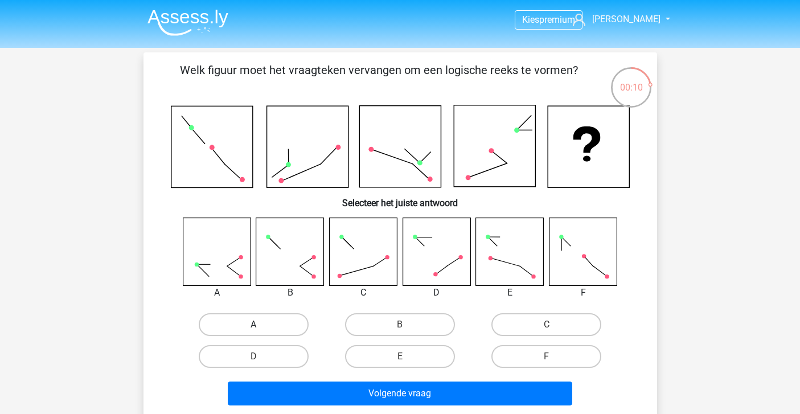
click at [258, 323] on label "A" at bounding box center [254, 324] width 110 height 23
click at [258, 324] on input "A" at bounding box center [256, 327] width 7 height 7
radio input "true"
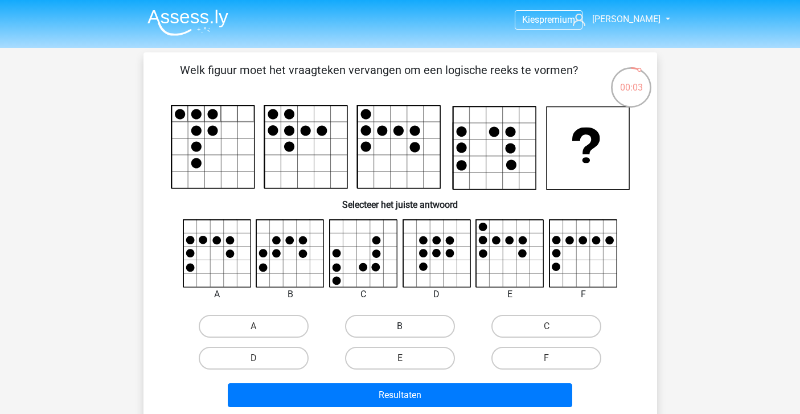
click at [378, 333] on label "B" at bounding box center [400, 326] width 110 height 23
click at [400, 333] on input "B" at bounding box center [403, 329] width 7 height 7
radio input "true"
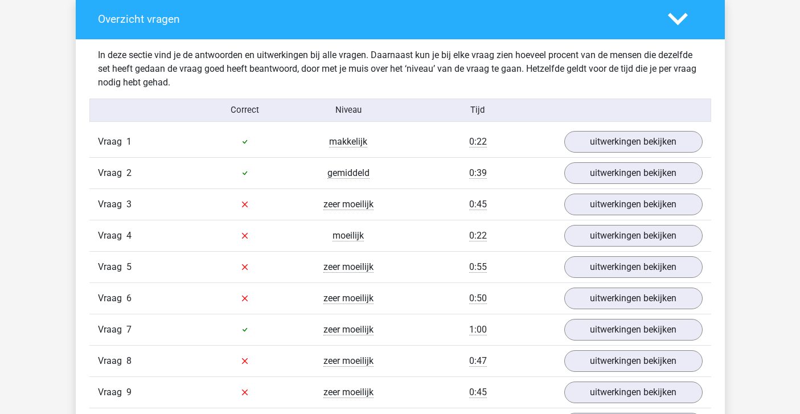
scroll to position [865, 0]
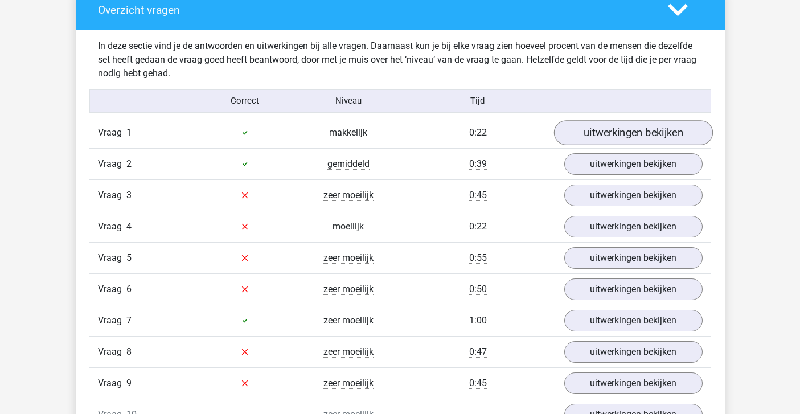
click at [599, 135] on link "uitwerkingen bekijken" at bounding box center [632, 132] width 159 height 25
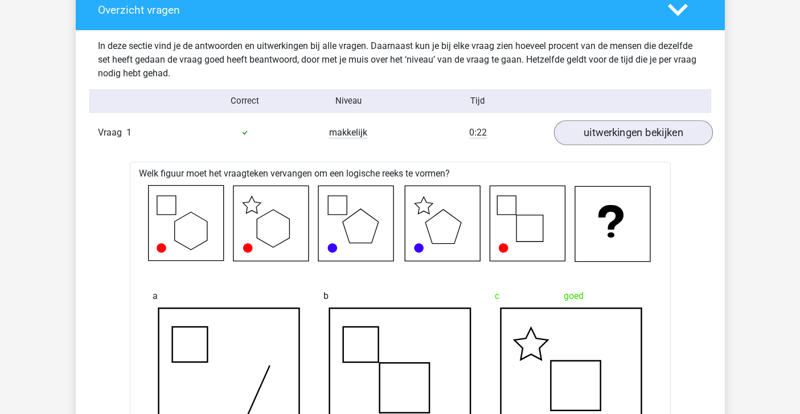
click at [598, 135] on link "uitwerkingen bekijken" at bounding box center [632, 132] width 159 height 25
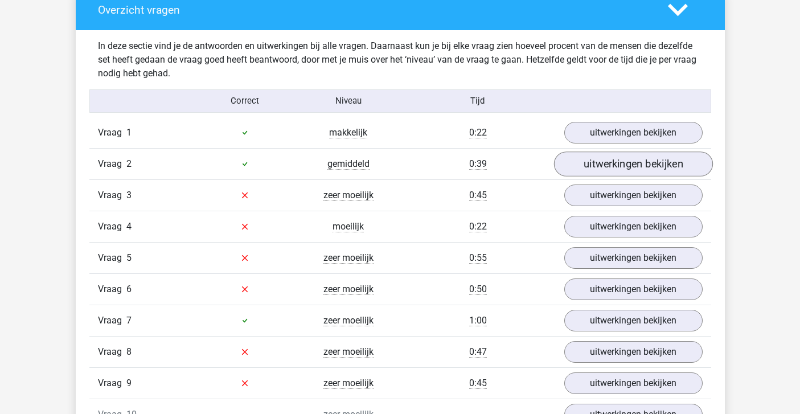
click at [601, 160] on link "uitwerkingen bekijken" at bounding box center [632, 163] width 159 height 25
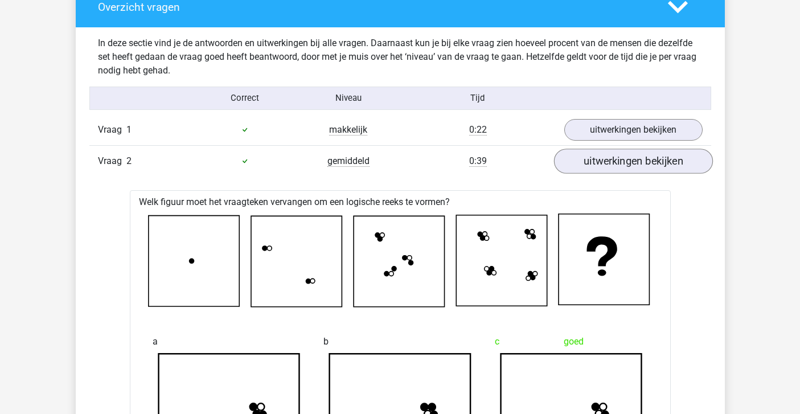
scroll to position [867, 0]
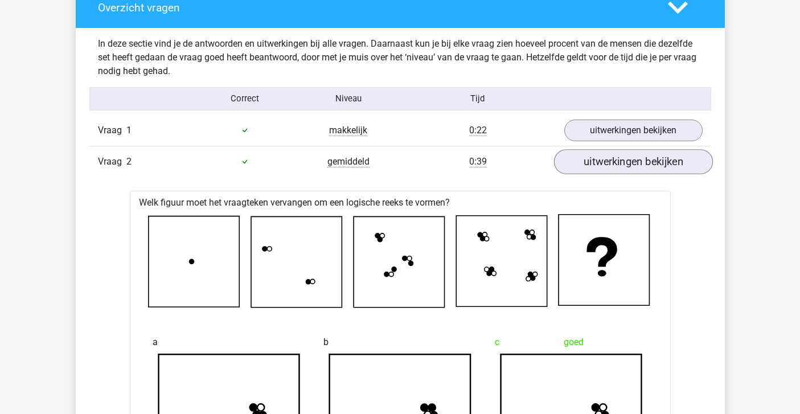
click at [601, 160] on link "uitwerkingen bekijken" at bounding box center [632, 161] width 159 height 25
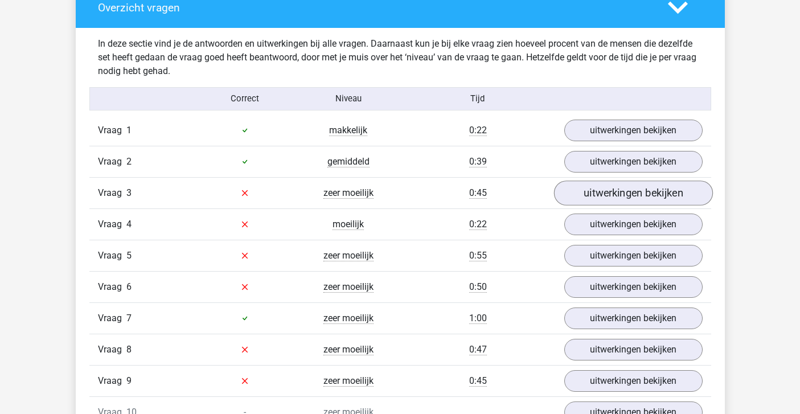
click at [598, 187] on link "uitwerkingen bekijken" at bounding box center [632, 192] width 159 height 25
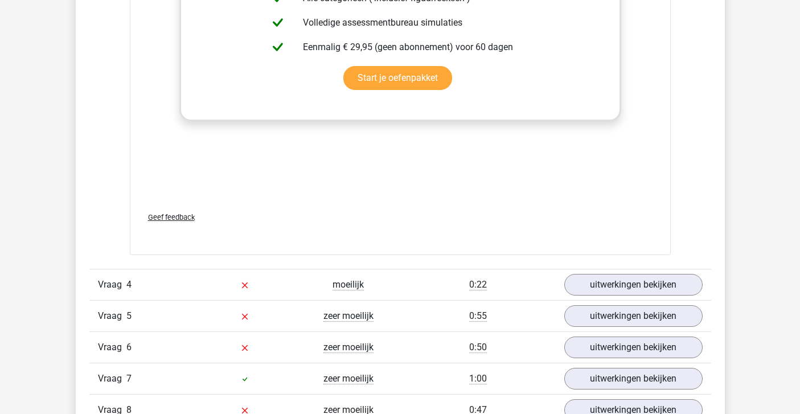
scroll to position [1785, 0]
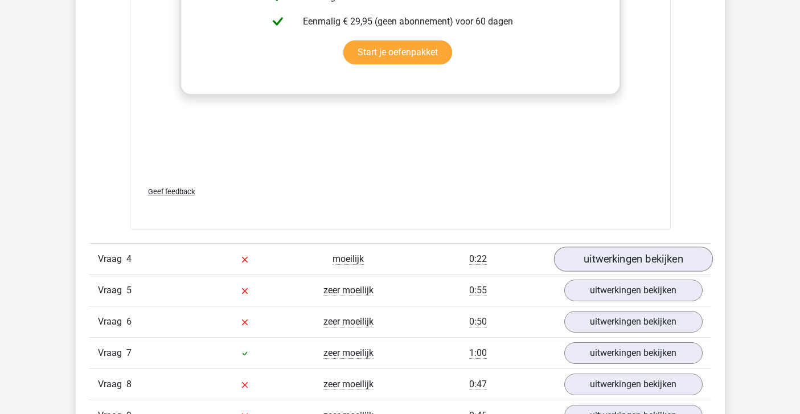
click at [595, 254] on link "uitwerkingen bekijken" at bounding box center [632, 258] width 159 height 25
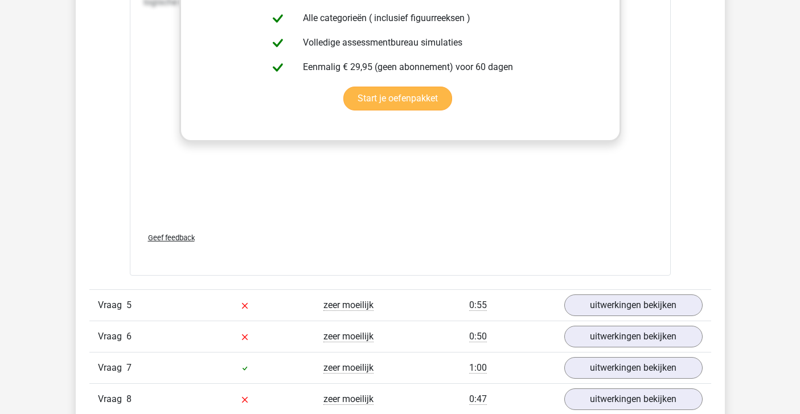
scroll to position [2847, 0]
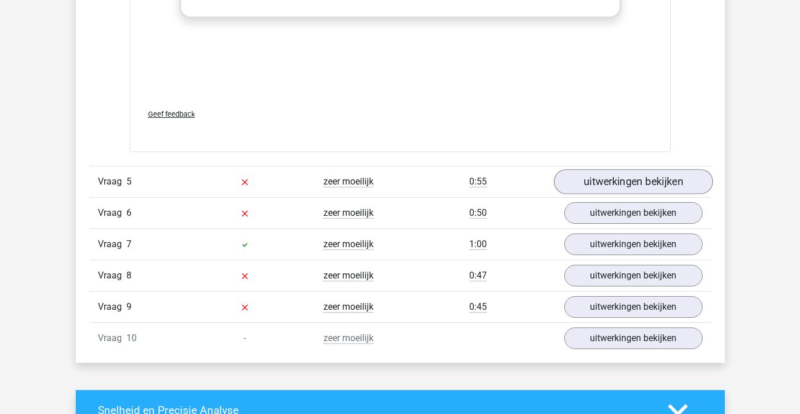
click at [591, 179] on link "uitwerkingen bekijken" at bounding box center [632, 181] width 159 height 25
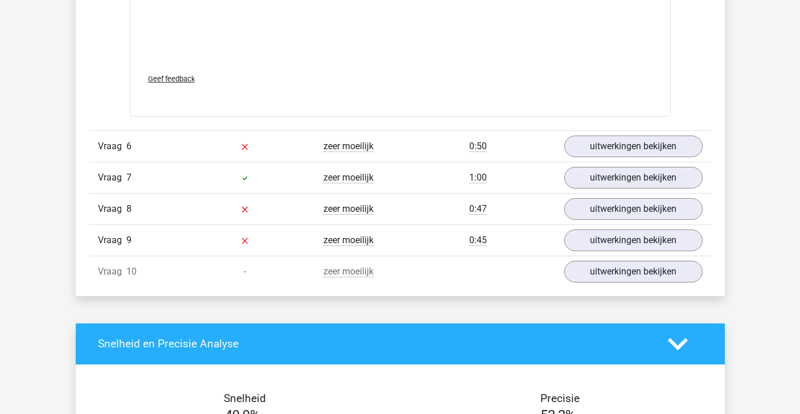
scroll to position [3931, 0]
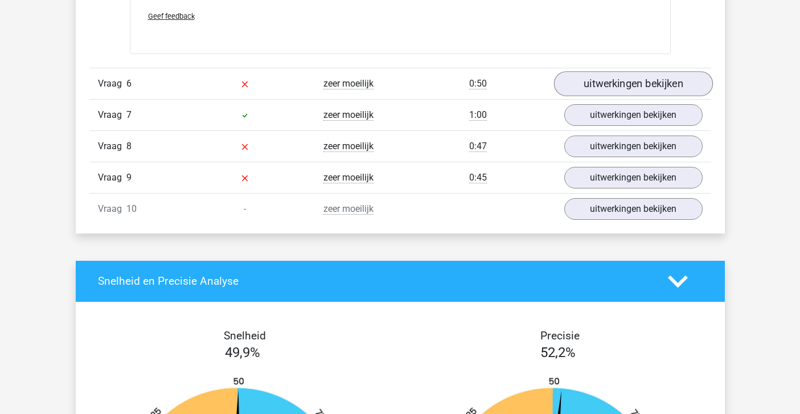
click at [616, 81] on link "uitwerkingen bekijken" at bounding box center [632, 83] width 159 height 25
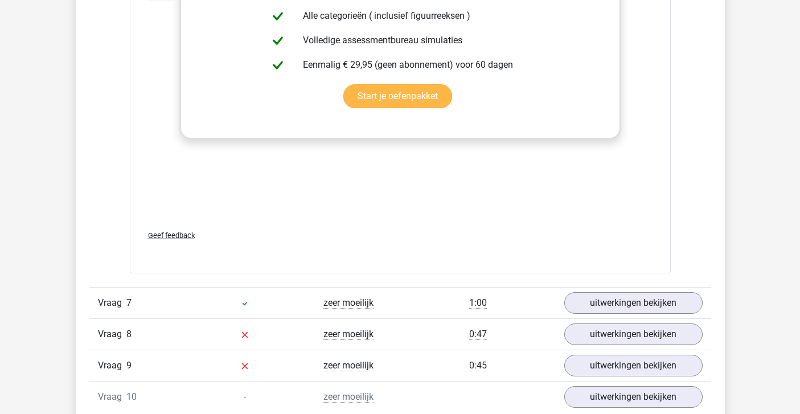
scroll to position [4783, 0]
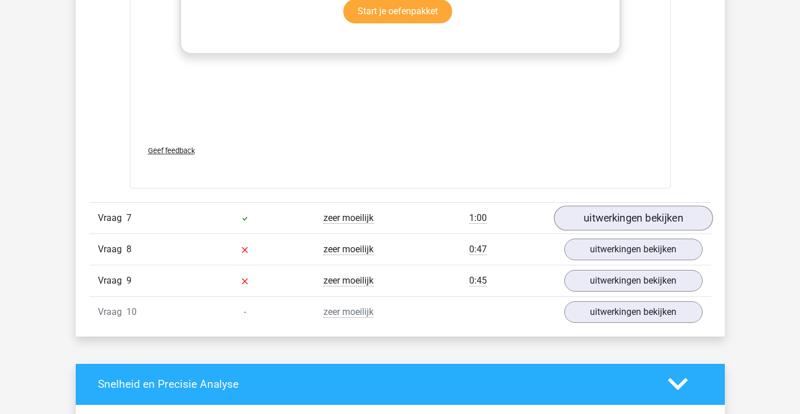
click at [619, 213] on link "uitwerkingen bekijken" at bounding box center [632, 217] width 159 height 25
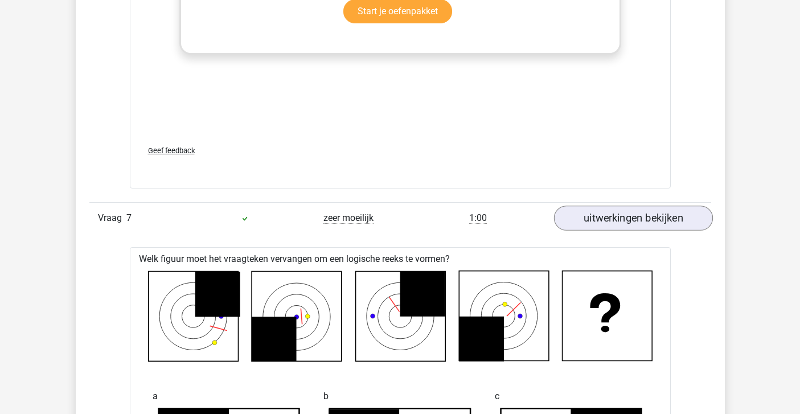
click at [619, 215] on link "uitwerkingen bekijken" at bounding box center [632, 217] width 159 height 25
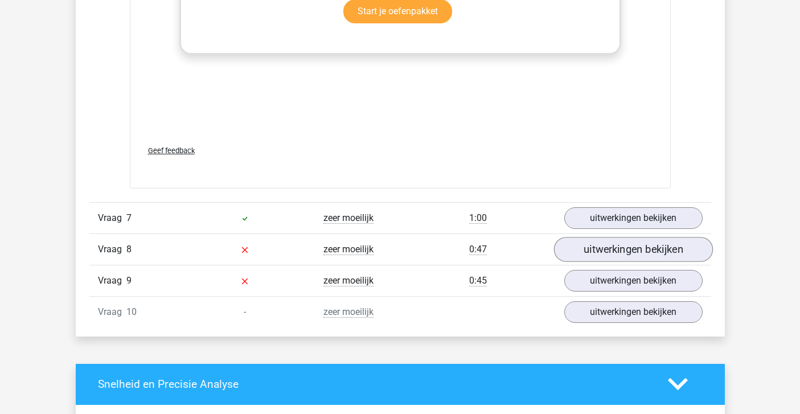
click at [613, 241] on link "uitwerkingen bekijken" at bounding box center [632, 249] width 159 height 25
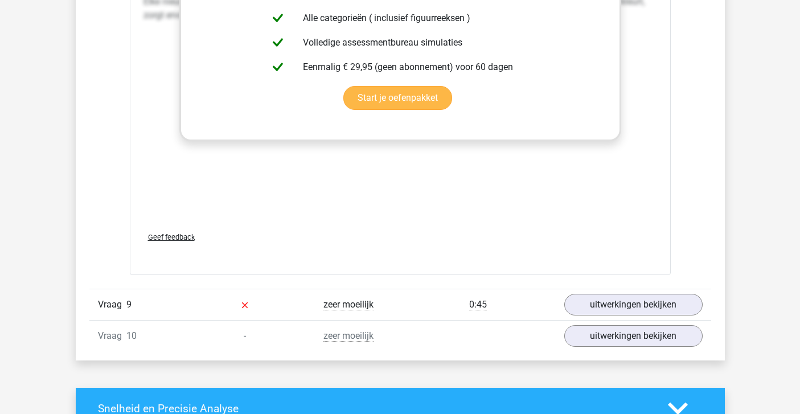
scroll to position [5752, 0]
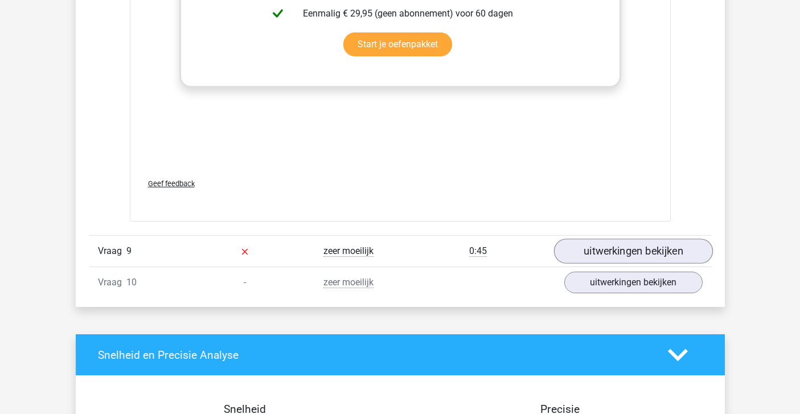
click at [608, 246] on link "uitwerkingen bekijken" at bounding box center [632, 250] width 159 height 25
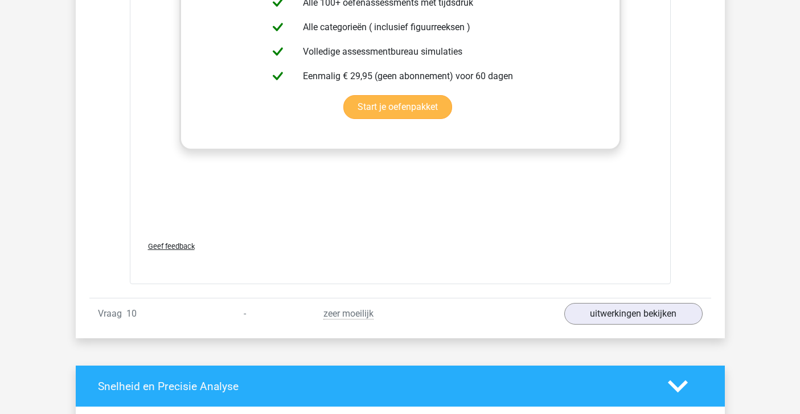
scroll to position [6686, 0]
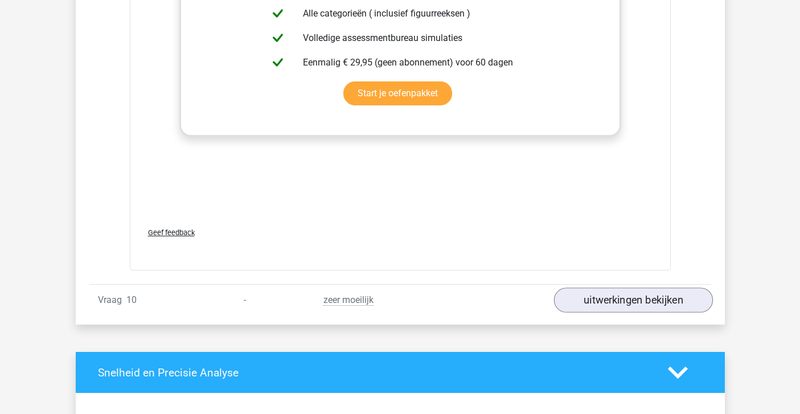
click at [598, 291] on link "uitwerkingen bekijken" at bounding box center [632, 299] width 159 height 25
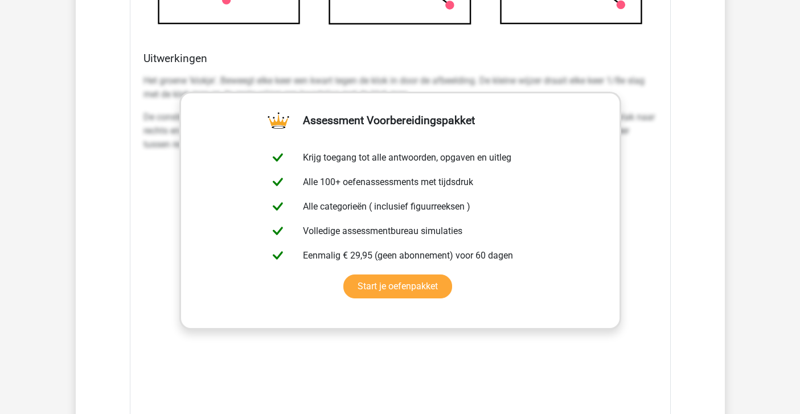
scroll to position [6267, 0]
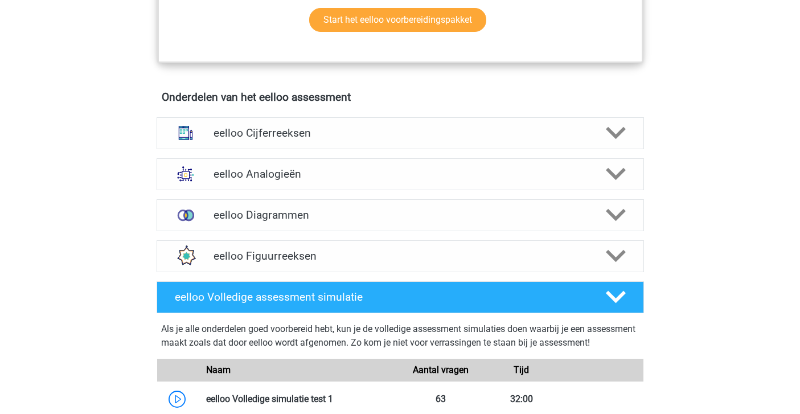
scroll to position [583, 0]
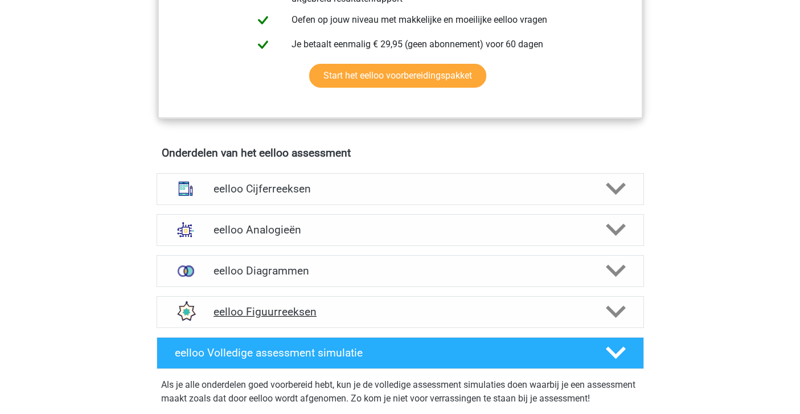
click at [287, 308] on div "eelloo Figuurreeksen" at bounding box center [399, 312] width 487 height 32
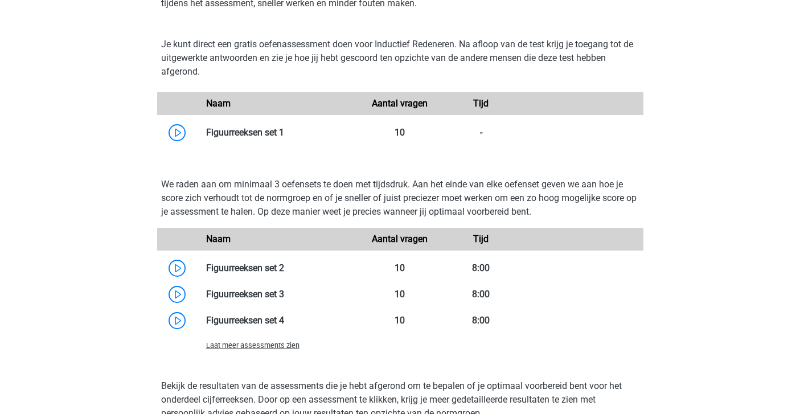
scroll to position [953, 0]
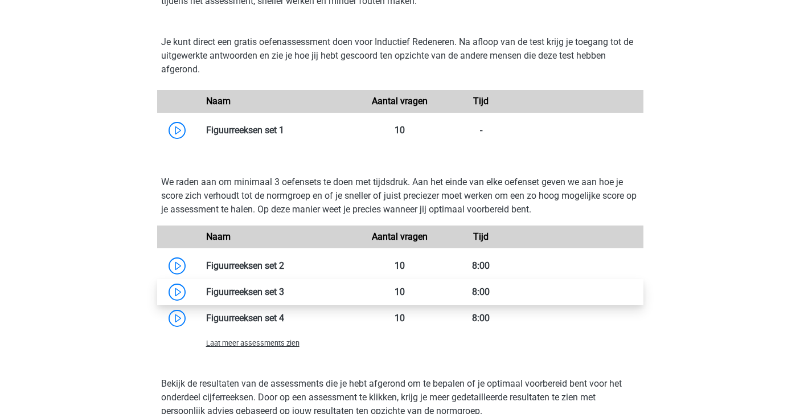
click at [284, 297] on link at bounding box center [284, 291] width 0 height 11
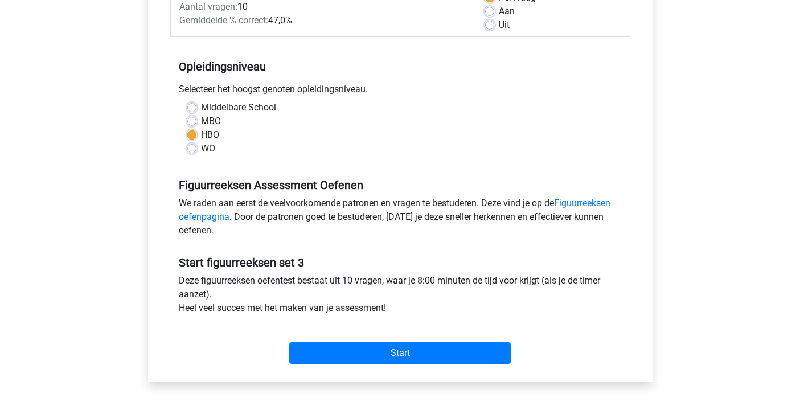
scroll to position [227, 0]
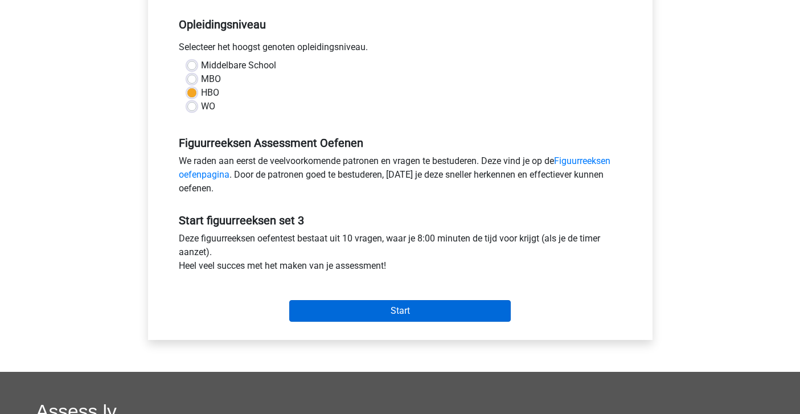
click at [340, 314] on input "Start" at bounding box center [399, 311] width 221 height 22
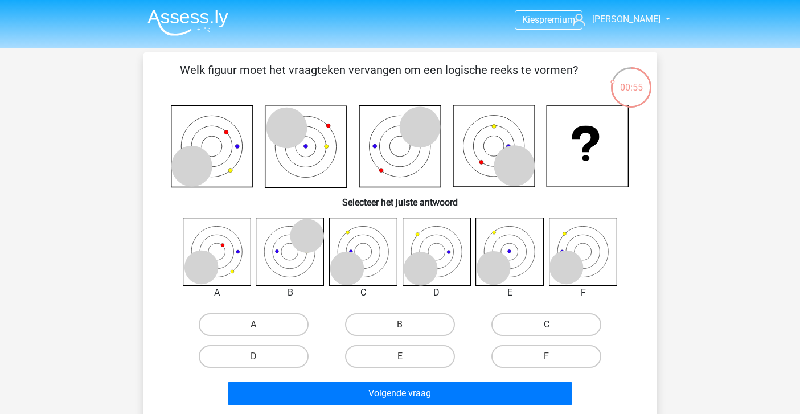
click at [525, 329] on label "C" at bounding box center [546, 324] width 110 height 23
click at [546, 329] on input "C" at bounding box center [549, 327] width 7 height 7
radio input "true"
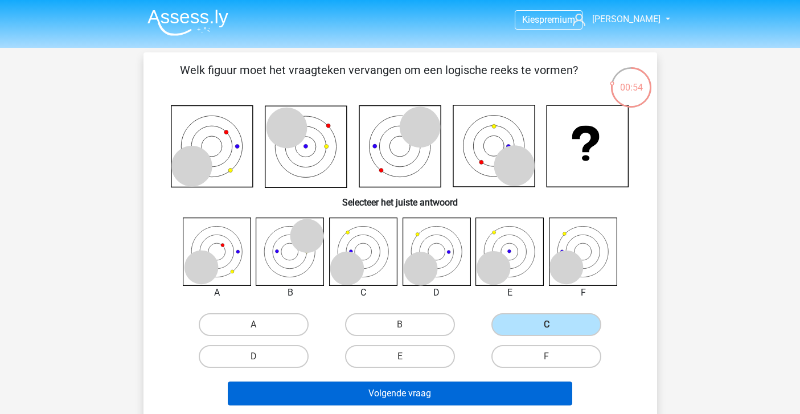
click at [446, 390] on button "Volgende vraag" at bounding box center [400, 393] width 344 height 24
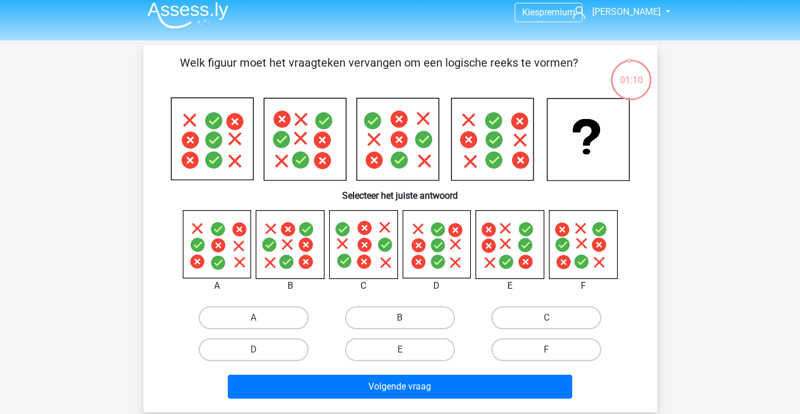
scroll to position [8, 0]
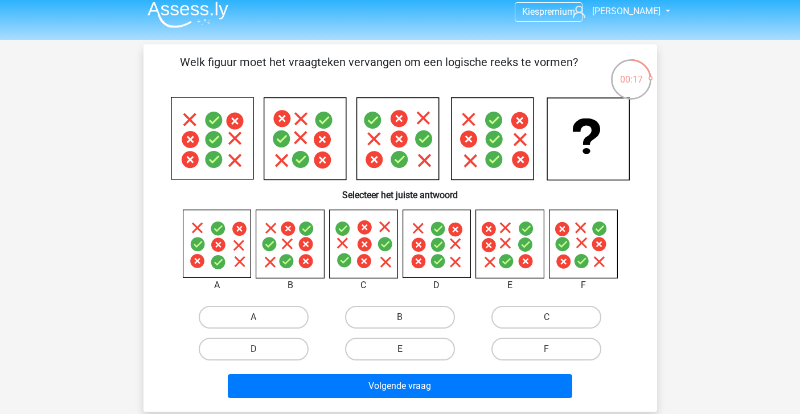
click at [386, 350] on label "E" at bounding box center [400, 348] width 110 height 23
click at [400, 350] on input "E" at bounding box center [403, 352] width 7 height 7
radio input "true"
click at [518, 341] on label "F" at bounding box center [546, 348] width 110 height 23
click at [546, 349] on input "F" at bounding box center [549, 352] width 7 height 7
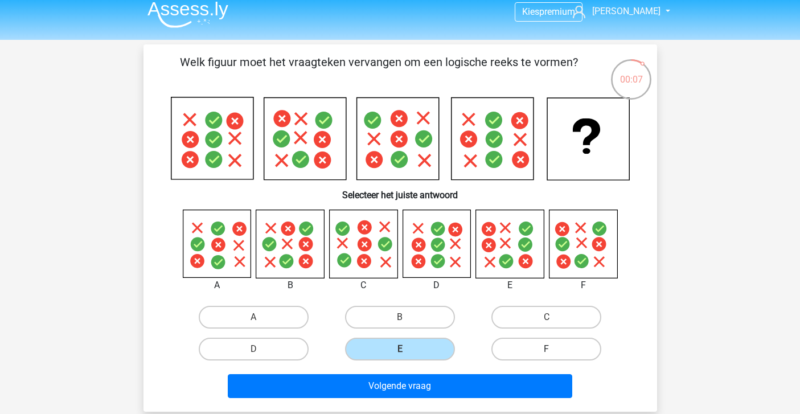
radio input "true"
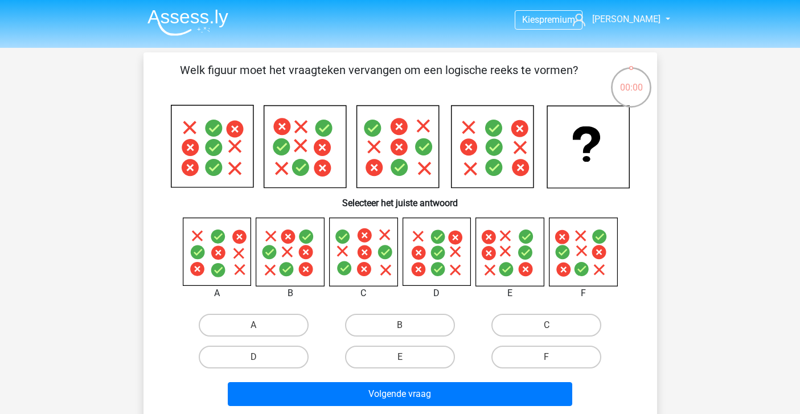
scroll to position [8, 0]
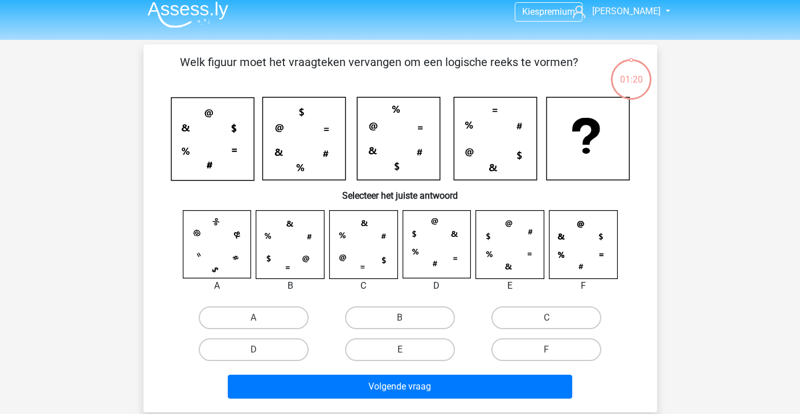
scroll to position [8, 0]
click at [521, 319] on label "C" at bounding box center [546, 317] width 110 height 23
click at [546, 319] on input "C" at bounding box center [549, 321] width 7 height 7
radio input "true"
click at [539, 344] on label "F" at bounding box center [546, 349] width 110 height 23
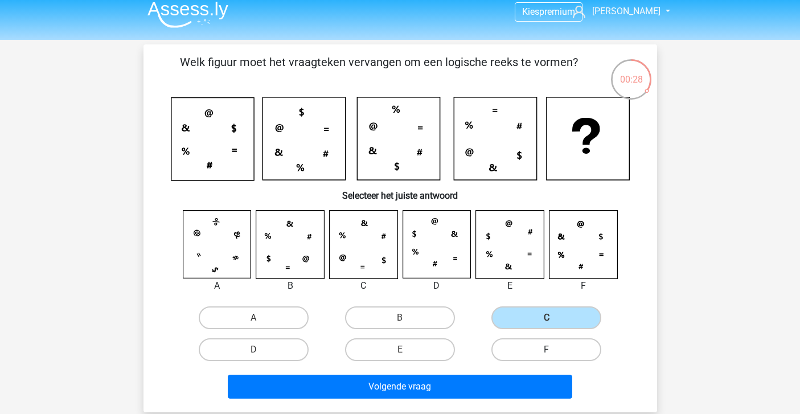
click at [546, 349] on input "F" at bounding box center [549, 352] width 7 height 7
radio input "true"
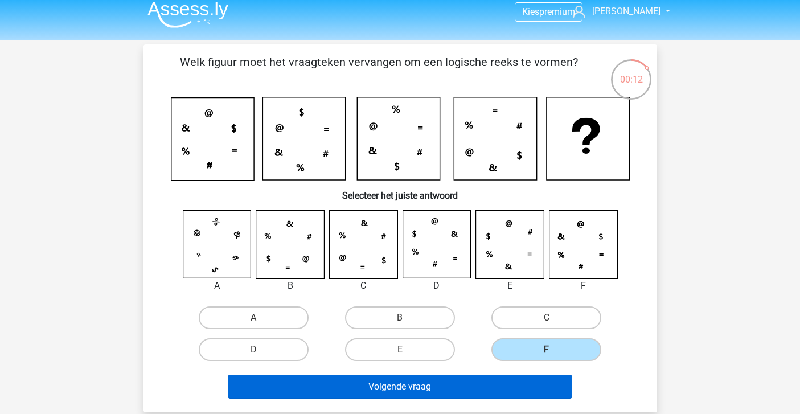
click at [431, 383] on button "Volgende vraag" at bounding box center [400, 386] width 344 height 24
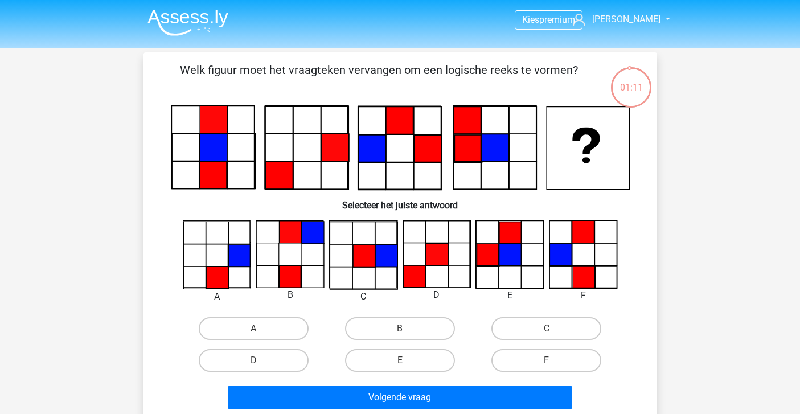
scroll to position [0, 0]
click at [262, 328] on label "A" at bounding box center [254, 328] width 110 height 23
click at [261, 328] on input "A" at bounding box center [256, 331] width 7 height 7
radio input "true"
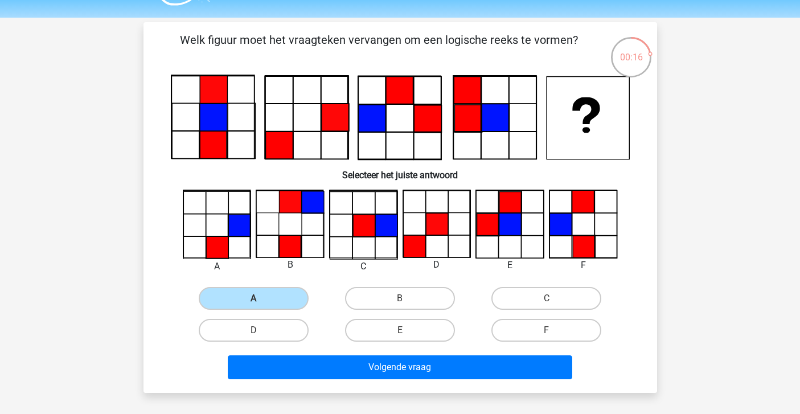
scroll to position [33, 0]
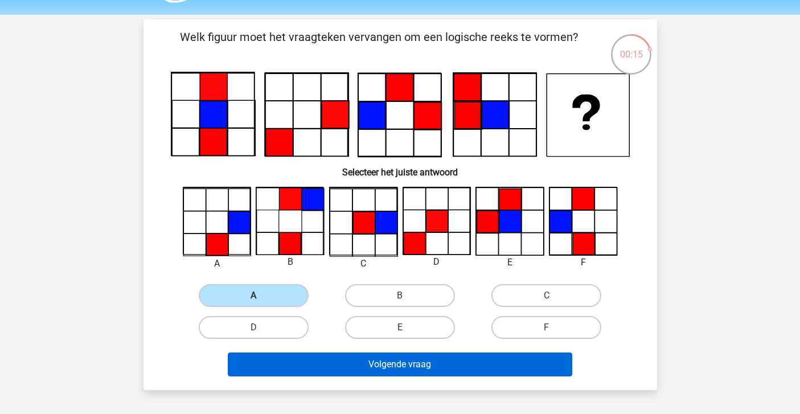
click at [356, 359] on button "Volgende vraag" at bounding box center [400, 364] width 344 height 24
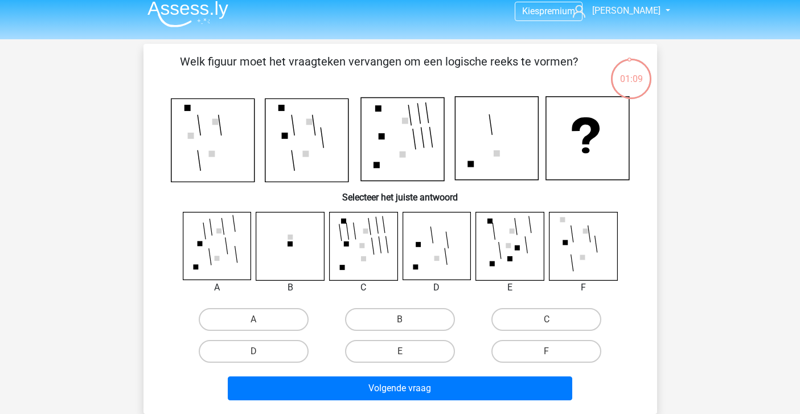
scroll to position [13, 0]
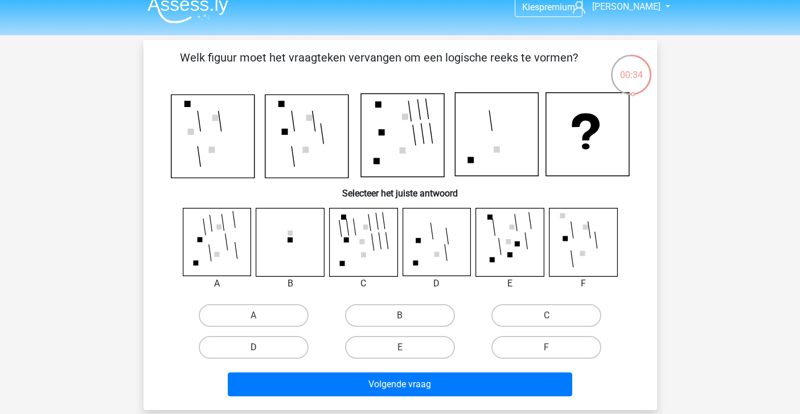
click at [261, 345] on label "D" at bounding box center [254, 347] width 110 height 23
click at [261, 347] on input "D" at bounding box center [256, 350] width 7 height 7
radio input "true"
click at [392, 313] on label "B" at bounding box center [400, 315] width 110 height 23
click at [400, 315] on input "B" at bounding box center [403, 318] width 7 height 7
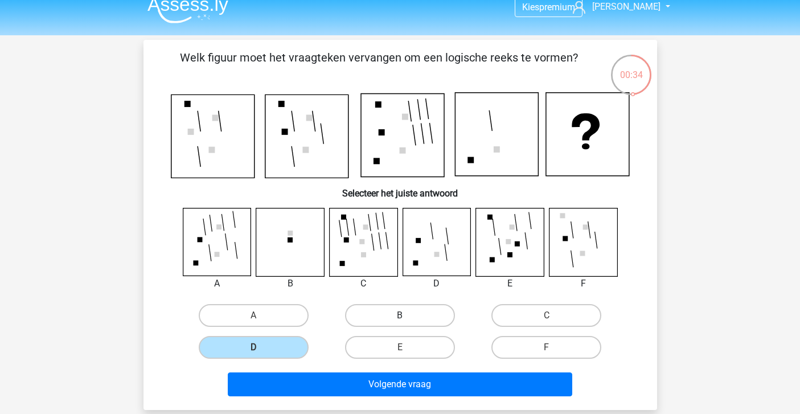
radio input "true"
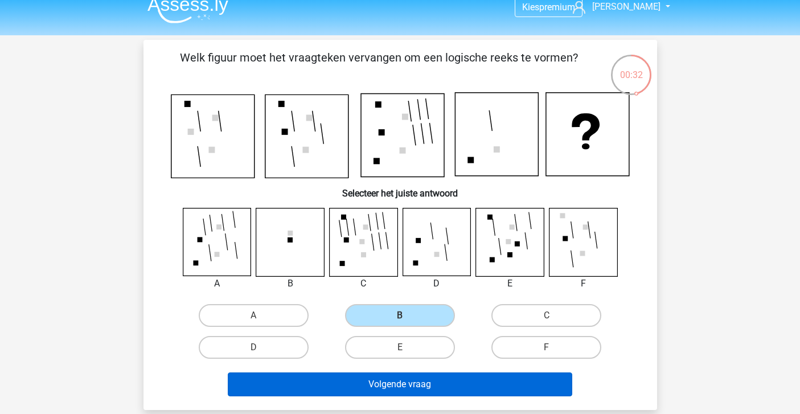
click at [383, 384] on button "Volgende vraag" at bounding box center [400, 384] width 344 height 24
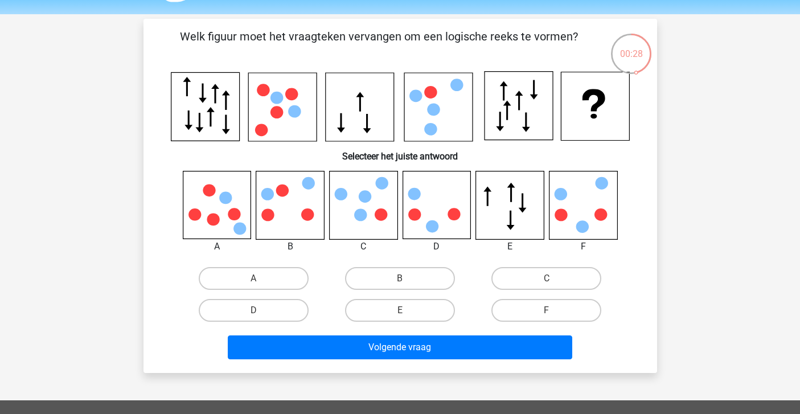
scroll to position [36, 0]
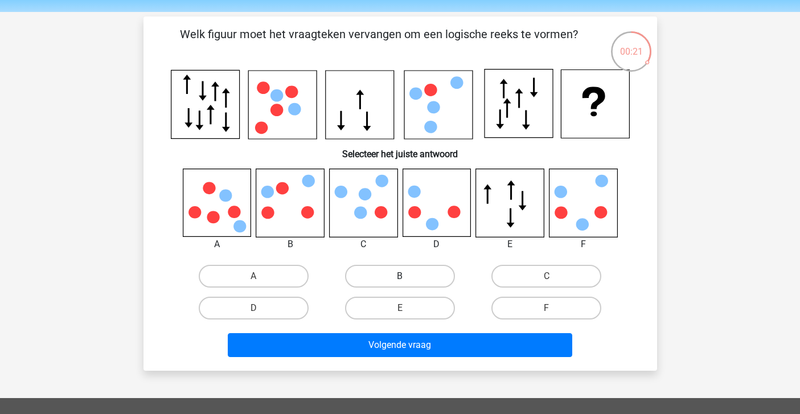
click at [375, 276] on label "B" at bounding box center [400, 276] width 110 height 23
click at [400, 276] on input "B" at bounding box center [403, 279] width 7 height 7
radio input "true"
click at [267, 308] on label "D" at bounding box center [254, 307] width 110 height 23
click at [261, 308] on input "D" at bounding box center [256, 311] width 7 height 7
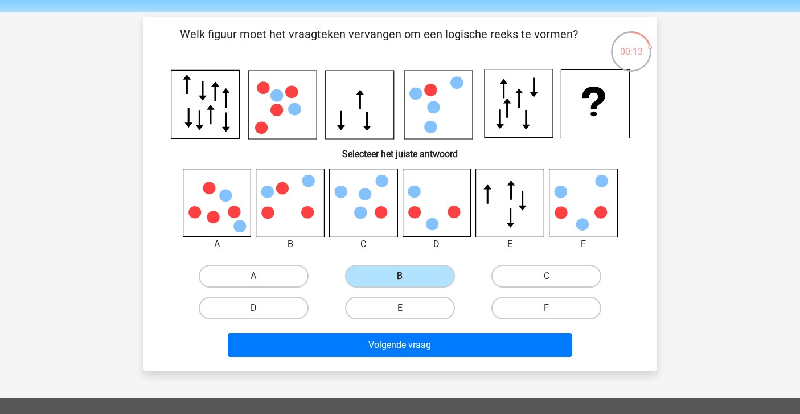
radio input "true"
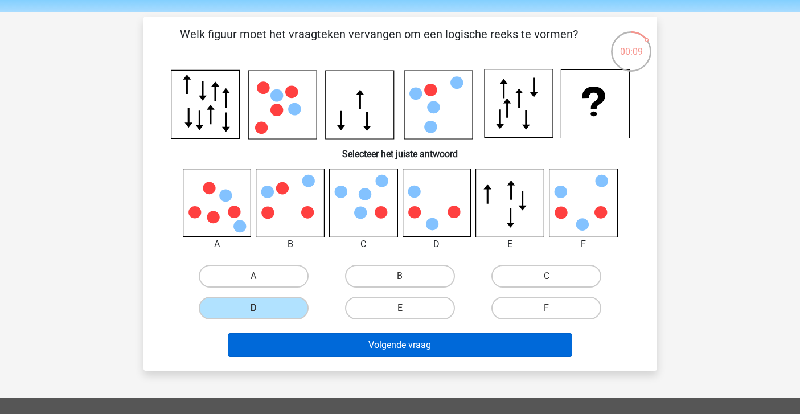
click at [302, 345] on button "Volgende vraag" at bounding box center [400, 345] width 344 height 24
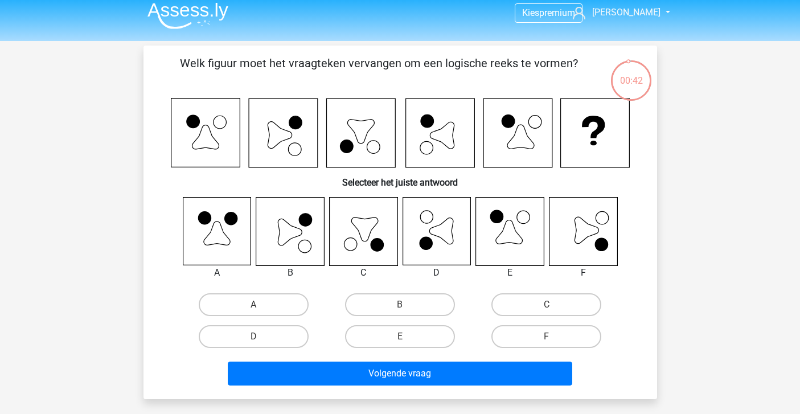
scroll to position [7, 0]
click at [385, 294] on label "B" at bounding box center [400, 304] width 110 height 23
click at [400, 304] on input "B" at bounding box center [403, 307] width 7 height 7
radio input "true"
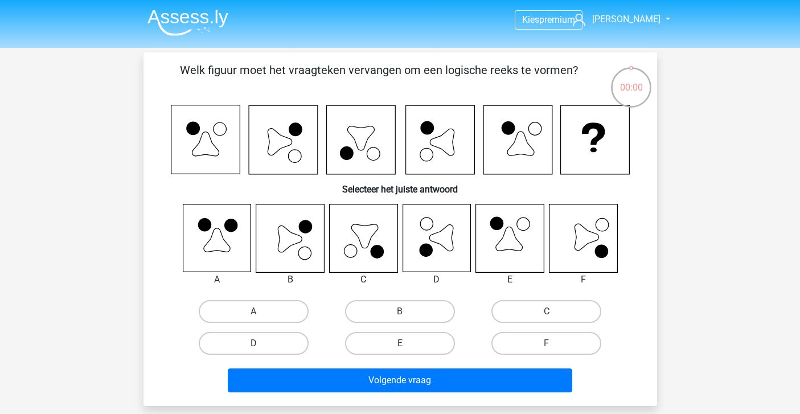
scroll to position [7, 0]
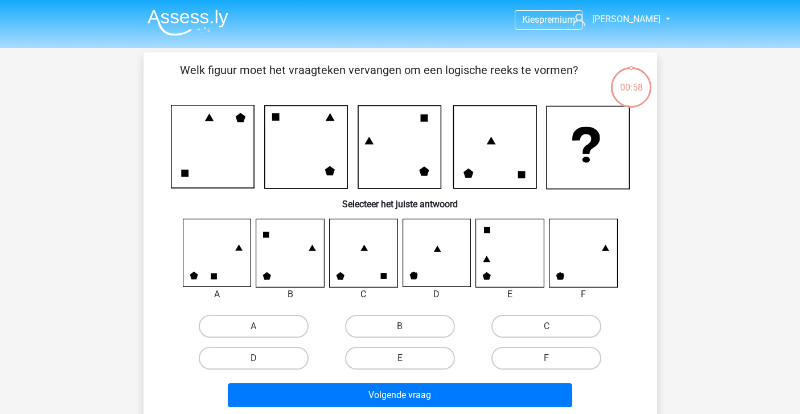
scroll to position [7, 0]
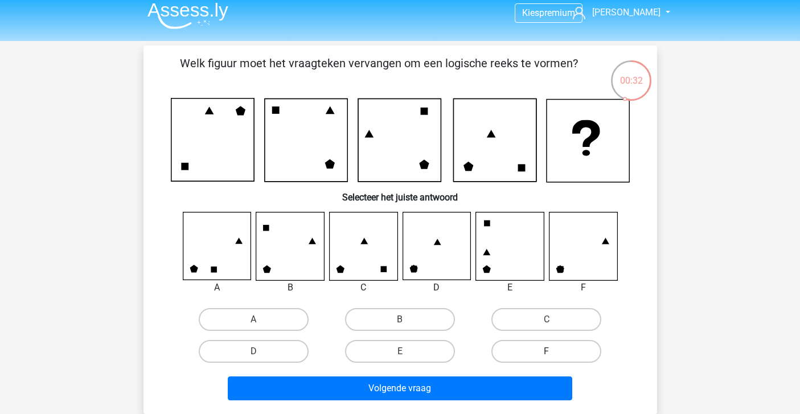
click at [537, 353] on label "F" at bounding box center [546, 351] width 110 height 23
click at [546, 353] on input "F" at bounding box center [549, 354] width 7 height 7
radio input "true"
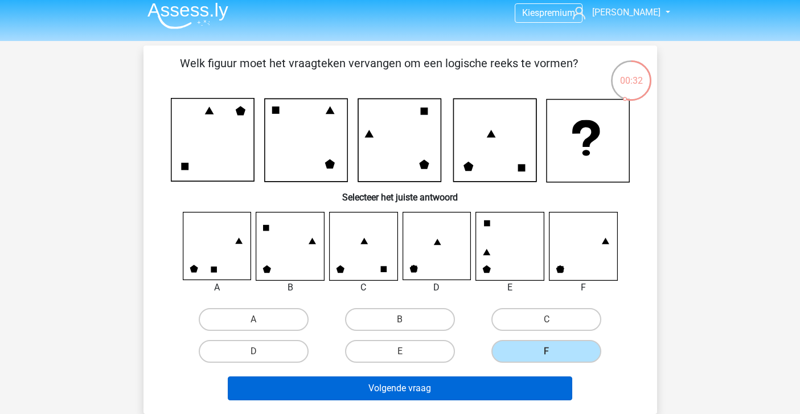
click at [529, 382] on button "Volgende vraag" at bounding box center [400, 388] width 344 height 24
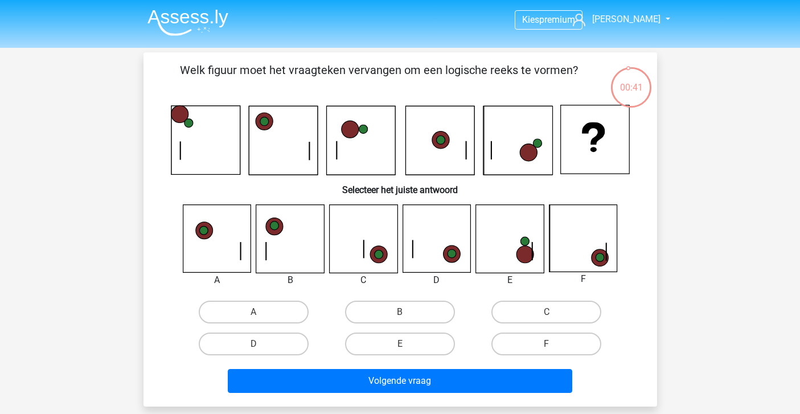
scroll to position [2, 0]
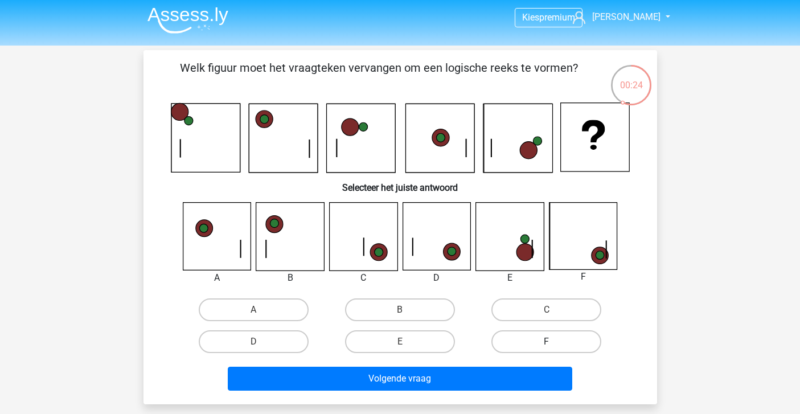
click at [523, 337] on label "F" at bounding box center [546, 341] width 110 height 23
click at [546, 341] on input "F" at bounding box center [549, 344] width 7 height 7
radio input "true"
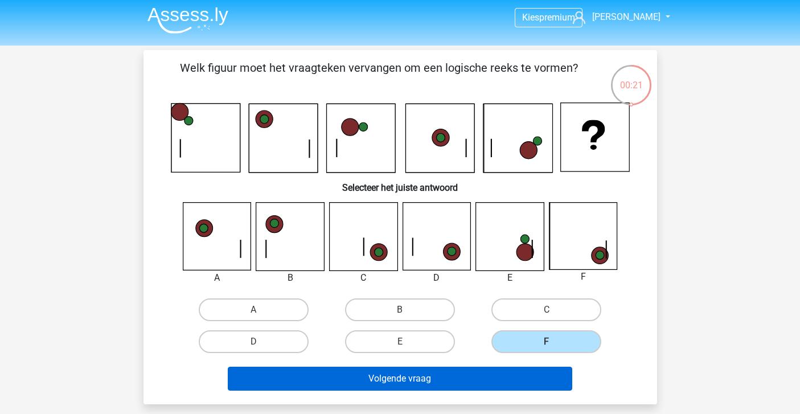
click at [459, 383] on button "Volgende vraag" at bounding box center [400, 378] width 344 height 24
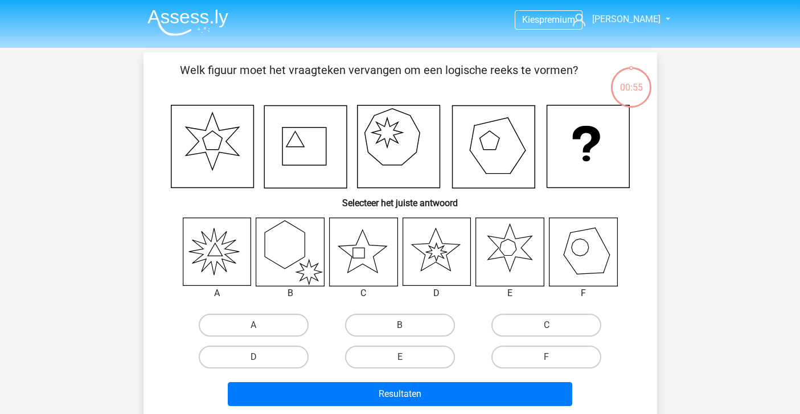
scroll to position [0, 0]
click at [266, 323] on label "A" at bounding box center [254, 325] width 110 height 23
click at [261, 325] on input "A" at bounding box center [256, 328] width 7 height 7
radio input "true"
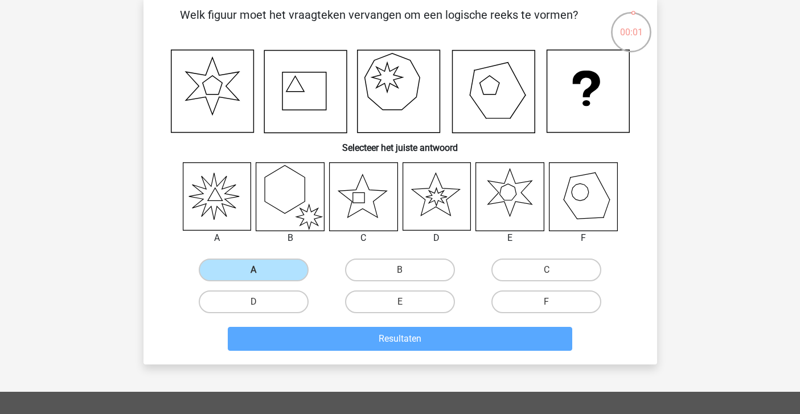
scroll to position [54, 0]
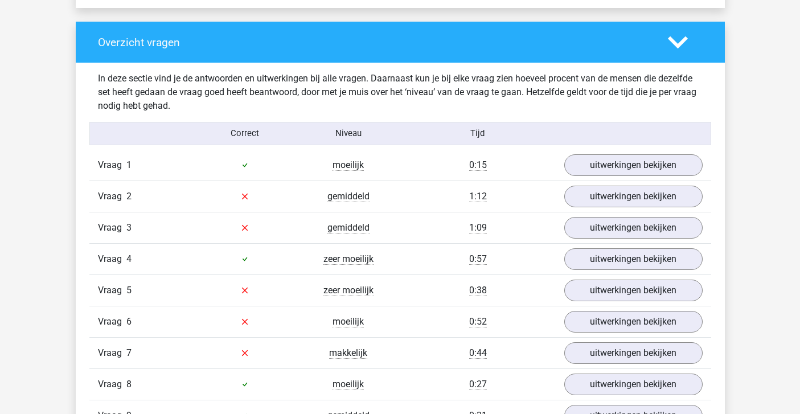
scroll to position [835, 0]
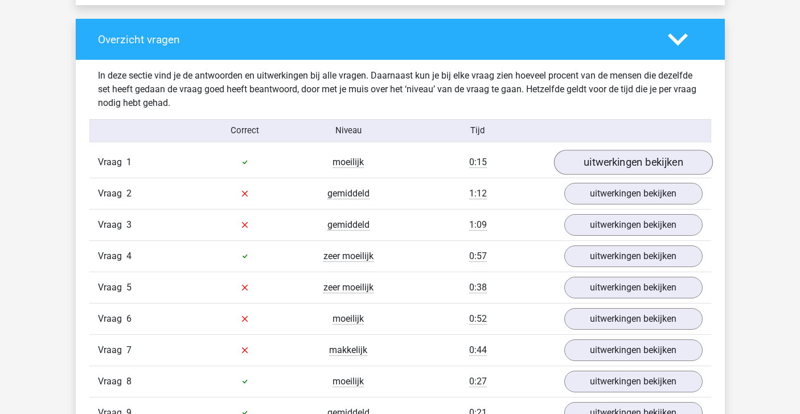
click at [616, 167] on link "uitwerkingen bekijken" at bounding box center [632, 162] width 159 height 25
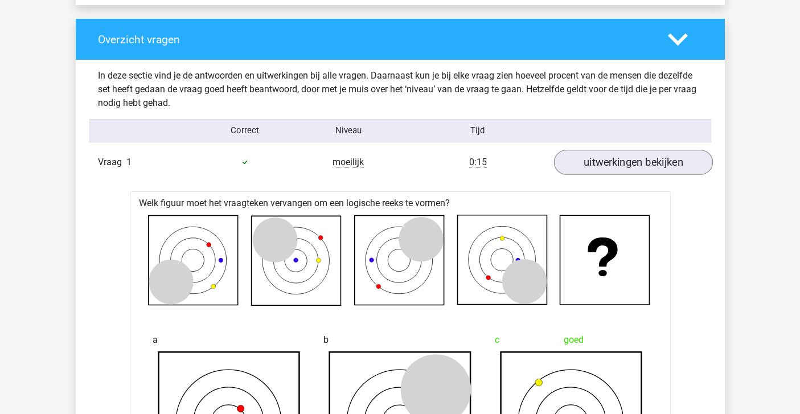
click at [614, 166] on link "uitwerkingen bekijken" at bounding box center [632, 162] width 159 height 25
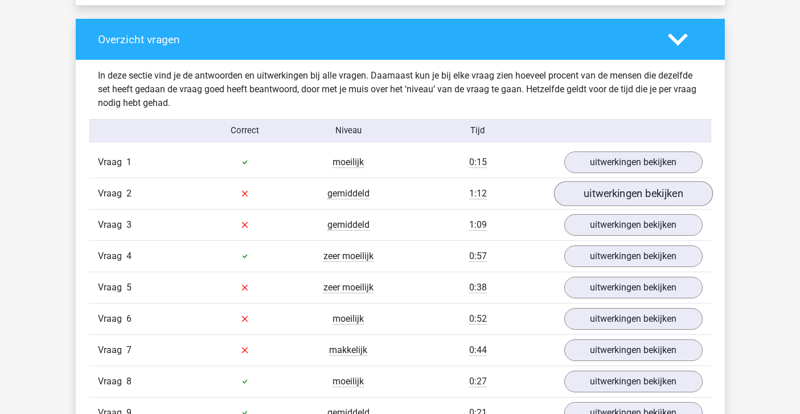
click at [613, 195] on link "uitwerkingen bekijken" at bounding box center [632, 193] width 159 height 25
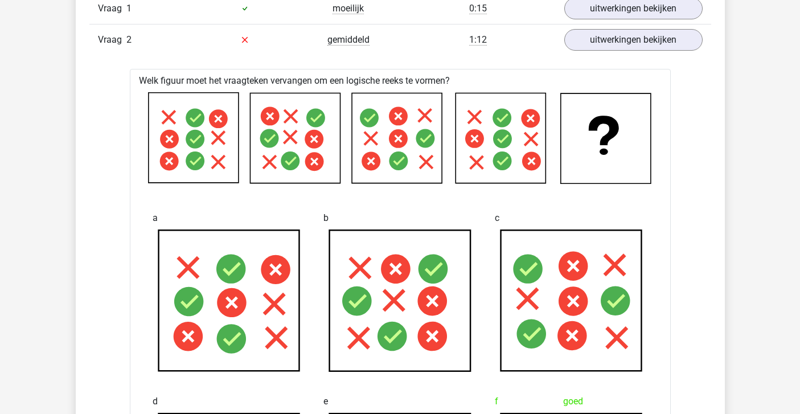
scroll to position [999, 0]
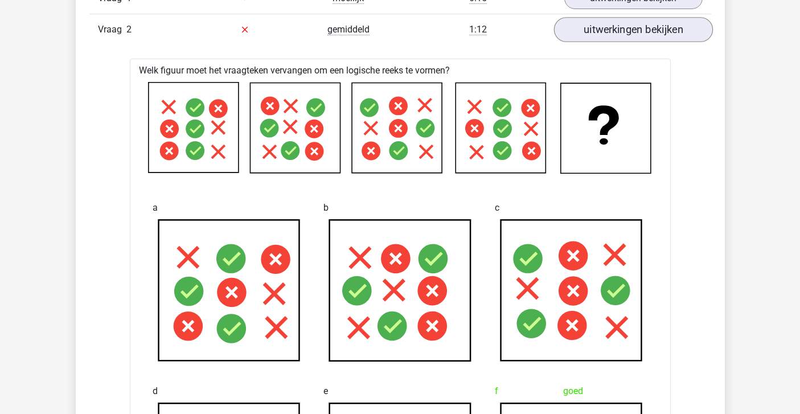
click at [656, 21] on link "uitwerkingen bekijken" at bounding box center [632, 29] width 159 height 25
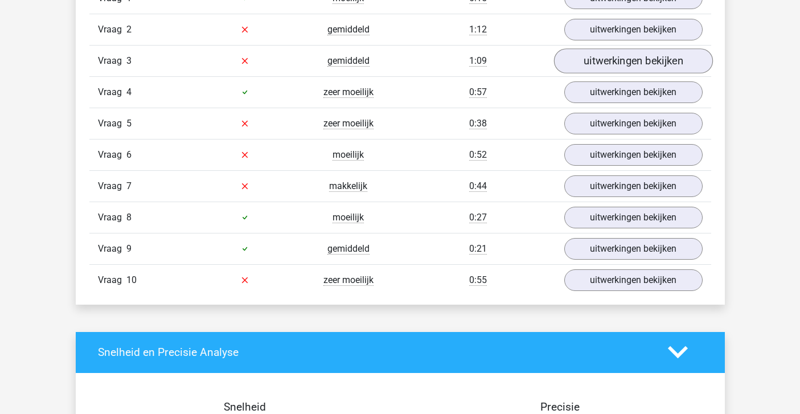
click at [637, 60] on link "uitwerkingen bekijken" at bounding box center [632, 60] width 159 height 25
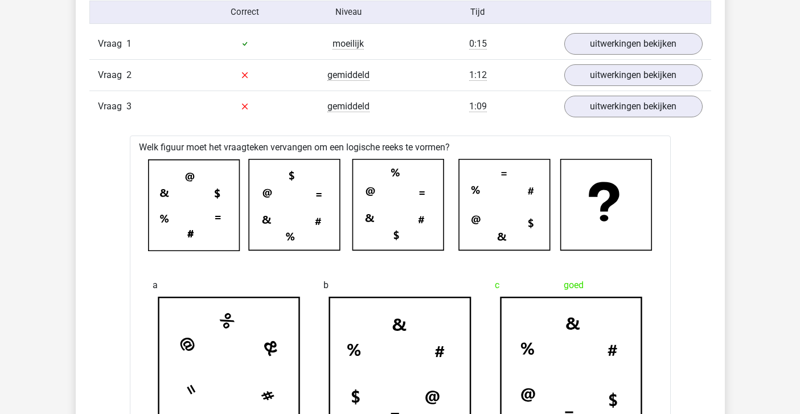
scroll to position [956, 0]
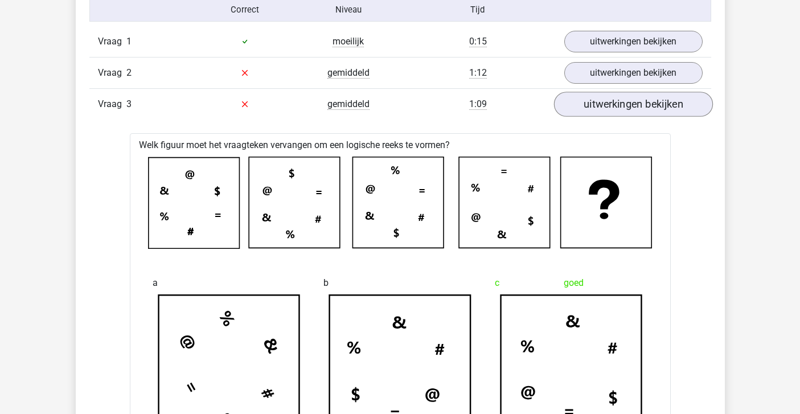
click at [595, 105] on link "uitwerkingen bekijken" at bounding box center [632, 104] width 159 height 25
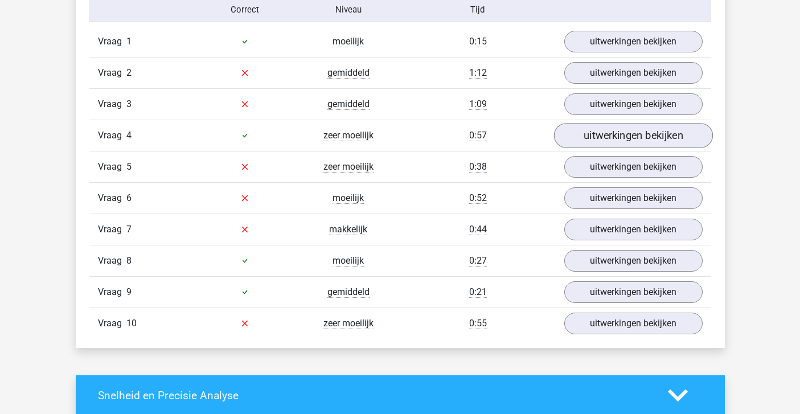
click at [592, 143] on link "uitwerkingen bekijken" at bounding box center [632, 135] width 159 height 25
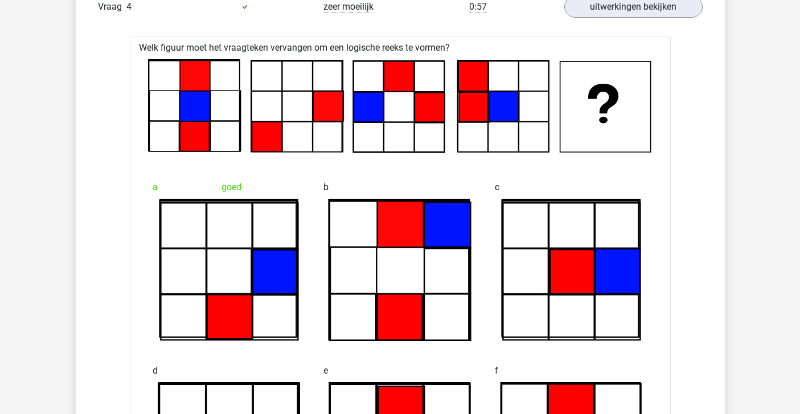
scroll to position [1004, 0]
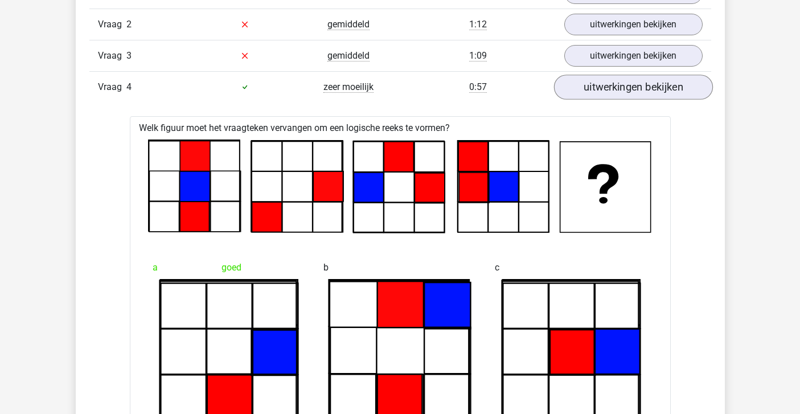
click at [592, 88] on link "uitwerkingen bekijken" at bounding box center [632, 87] width 159 height 25
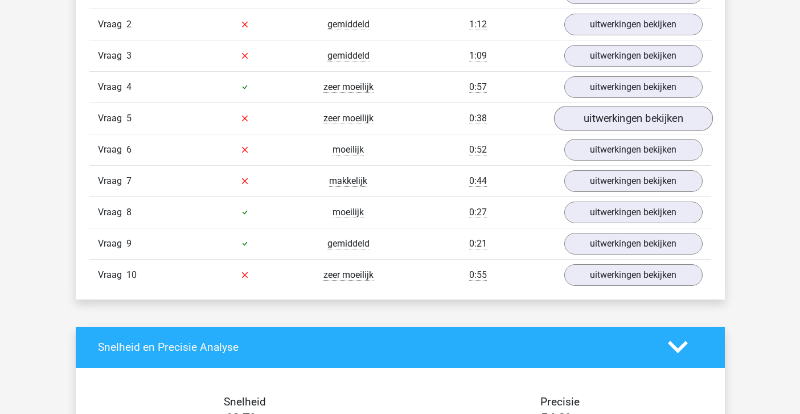
click at [591, 114] on link "uitwerkingen bekijken" at bounding box center [632, 118] width 159 height 25
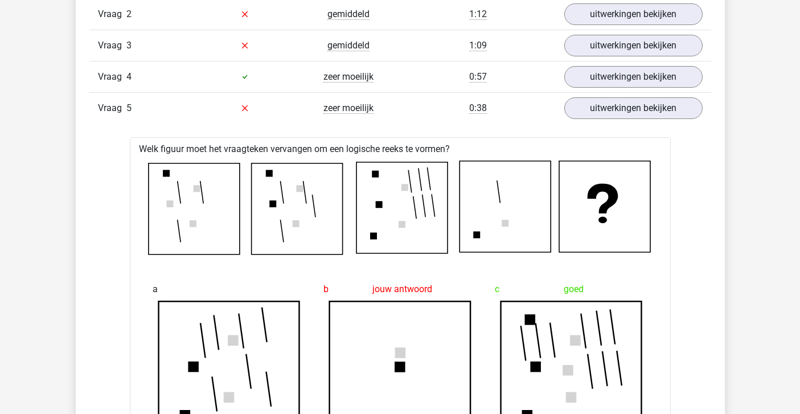
scroll to position [1008, 0]
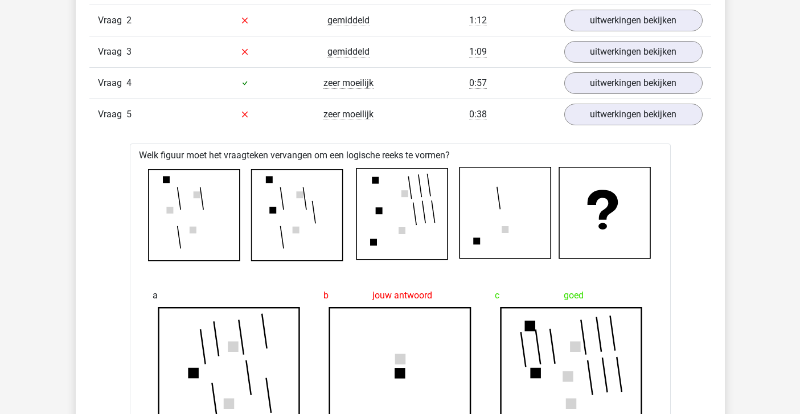
click at [593, 129] on div "Vraag 5 zeer moeilijk 0:38 uitwerkingen bekijken" at bounding box center [399, 113] width 621 height 31
click at [590, 116] on link "uitwerkingen bekijken" at bounding box center [632, 114] width 159 height 25
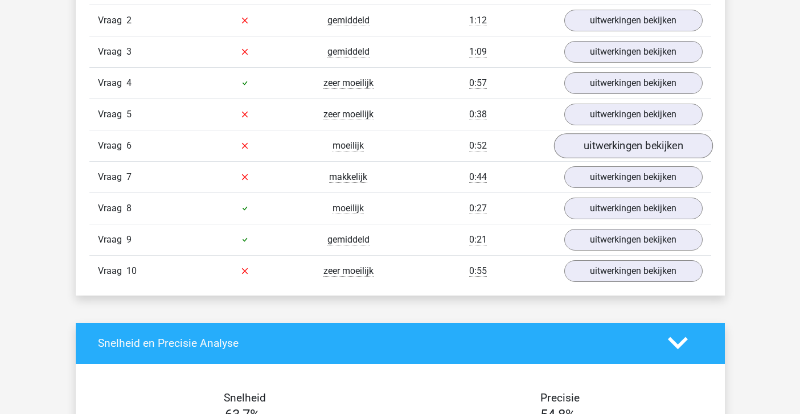
click at [589, 146] on link "uitwerkingen bekijken" at bounding box center [632, 145] width 159 height 25
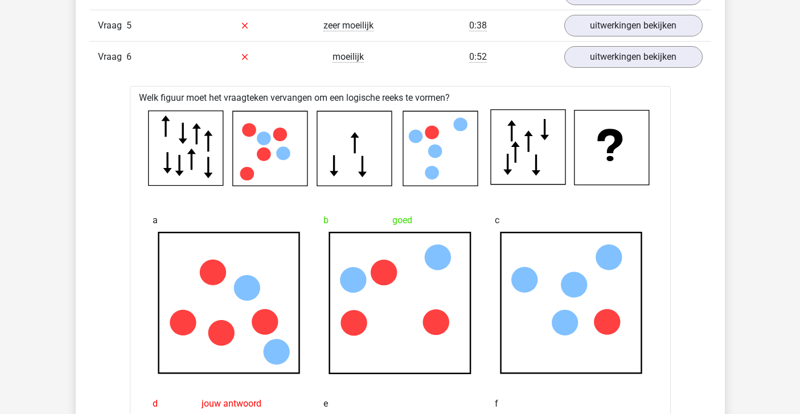
scroll to position [1095, 0]
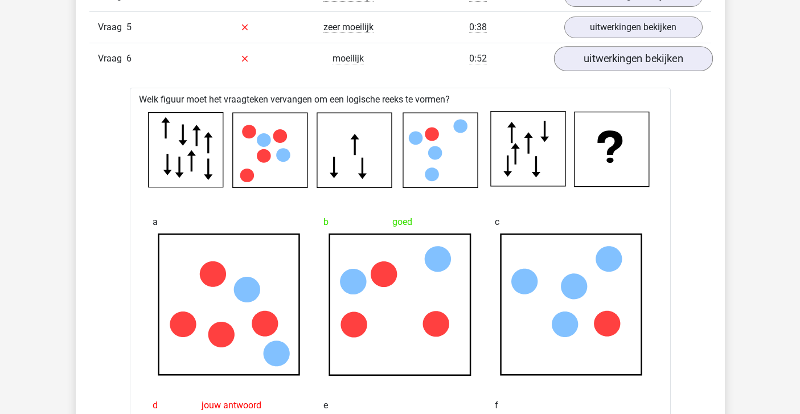
click at [627, 53] on link "uitwerkingen bekijken" at bounding box center [632, 58] width 159 height 25
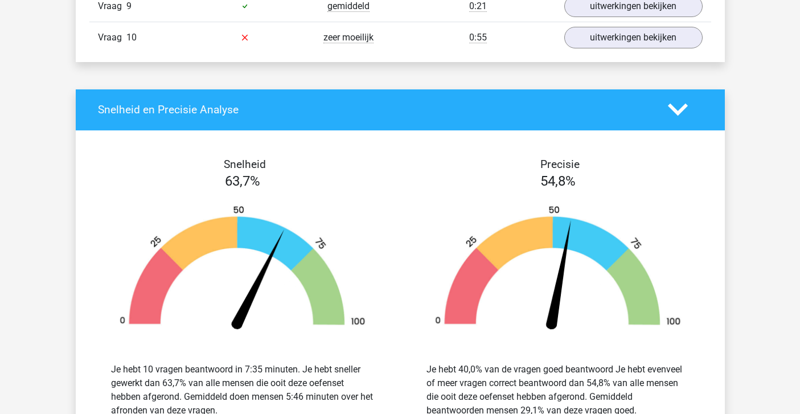
scroll to position [1255, 0]
